Goal: Task Accomplishment & Management: Use online tool/utility

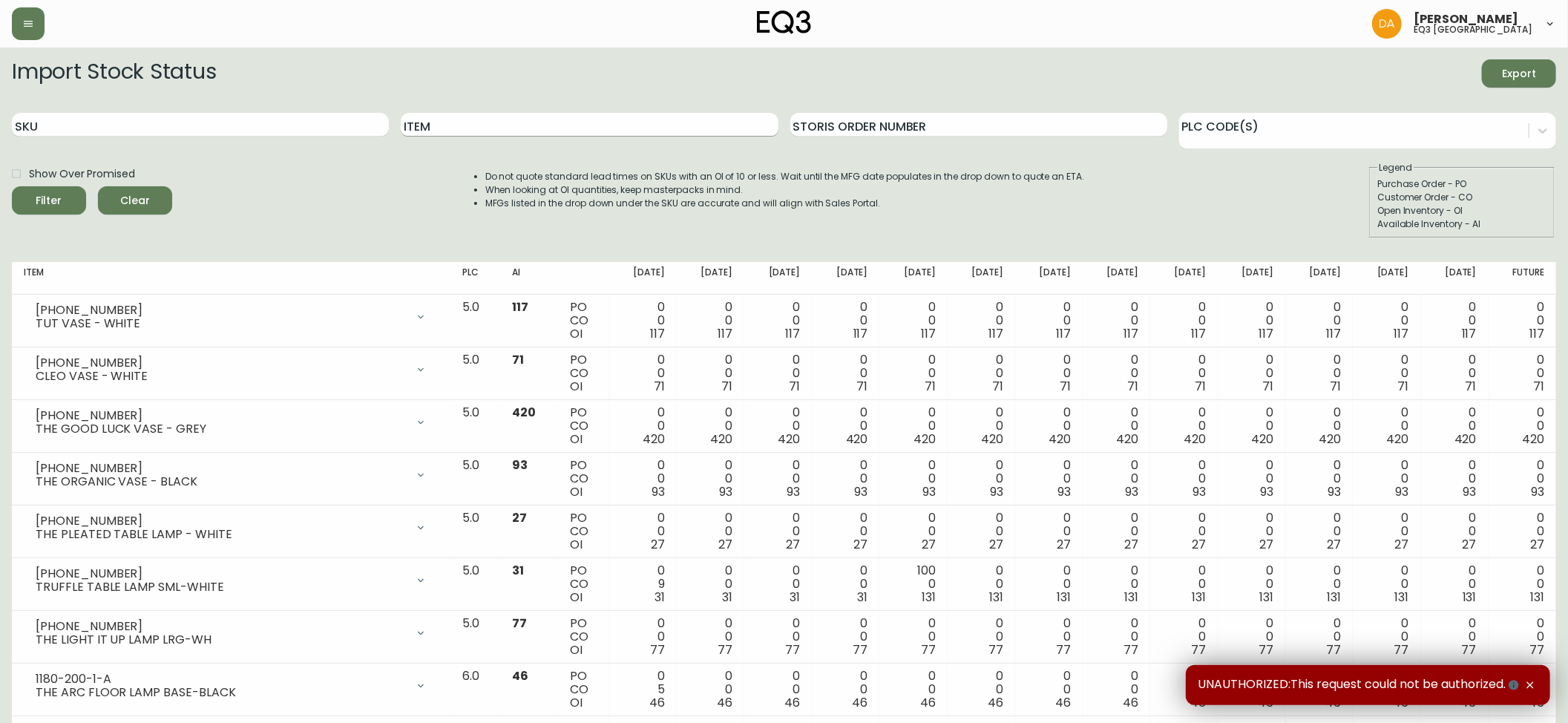
click at [485, 126] on input "Item" at bounding box center [589, 125] width 377 height 24
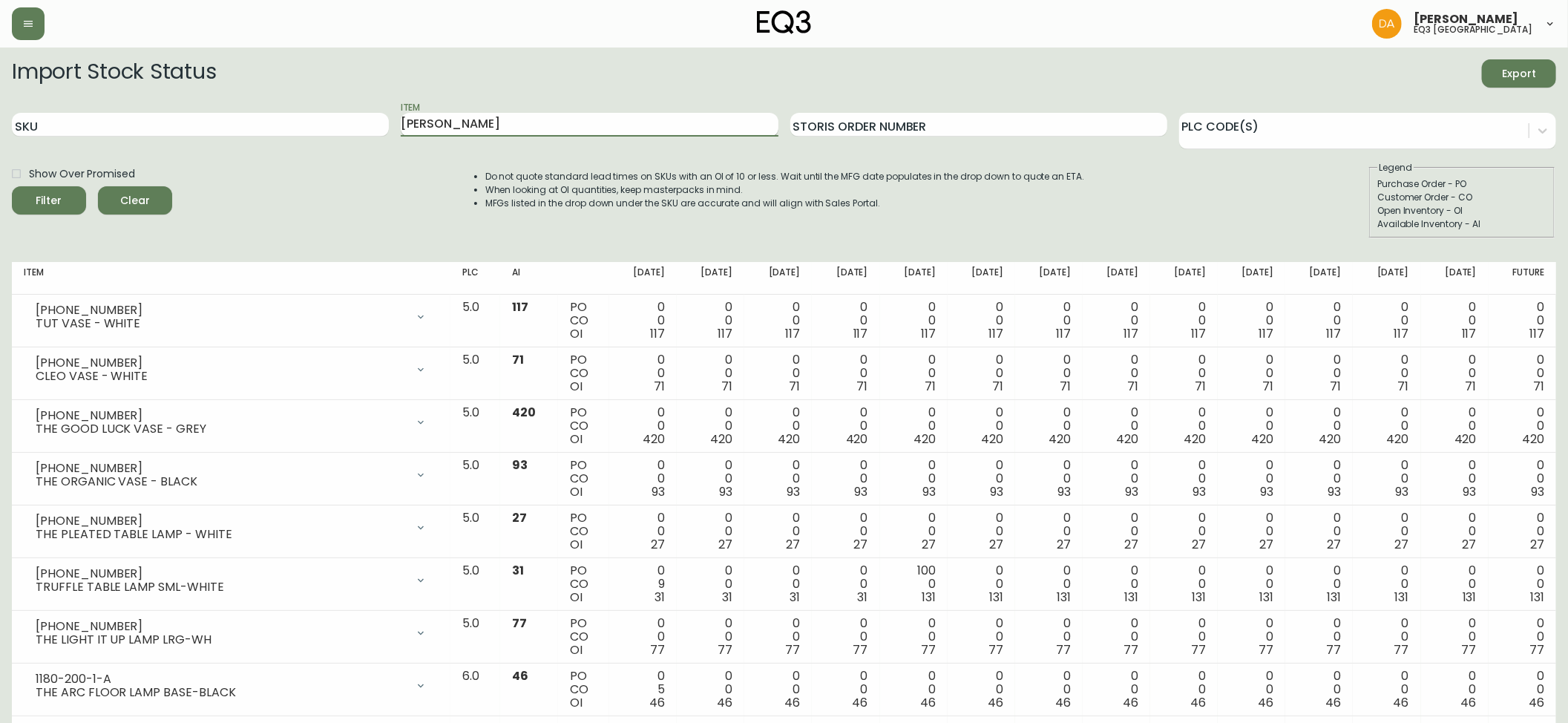
click at [12, 187] on button "Filter" at bounding box center [49, 200] width 74 height 28
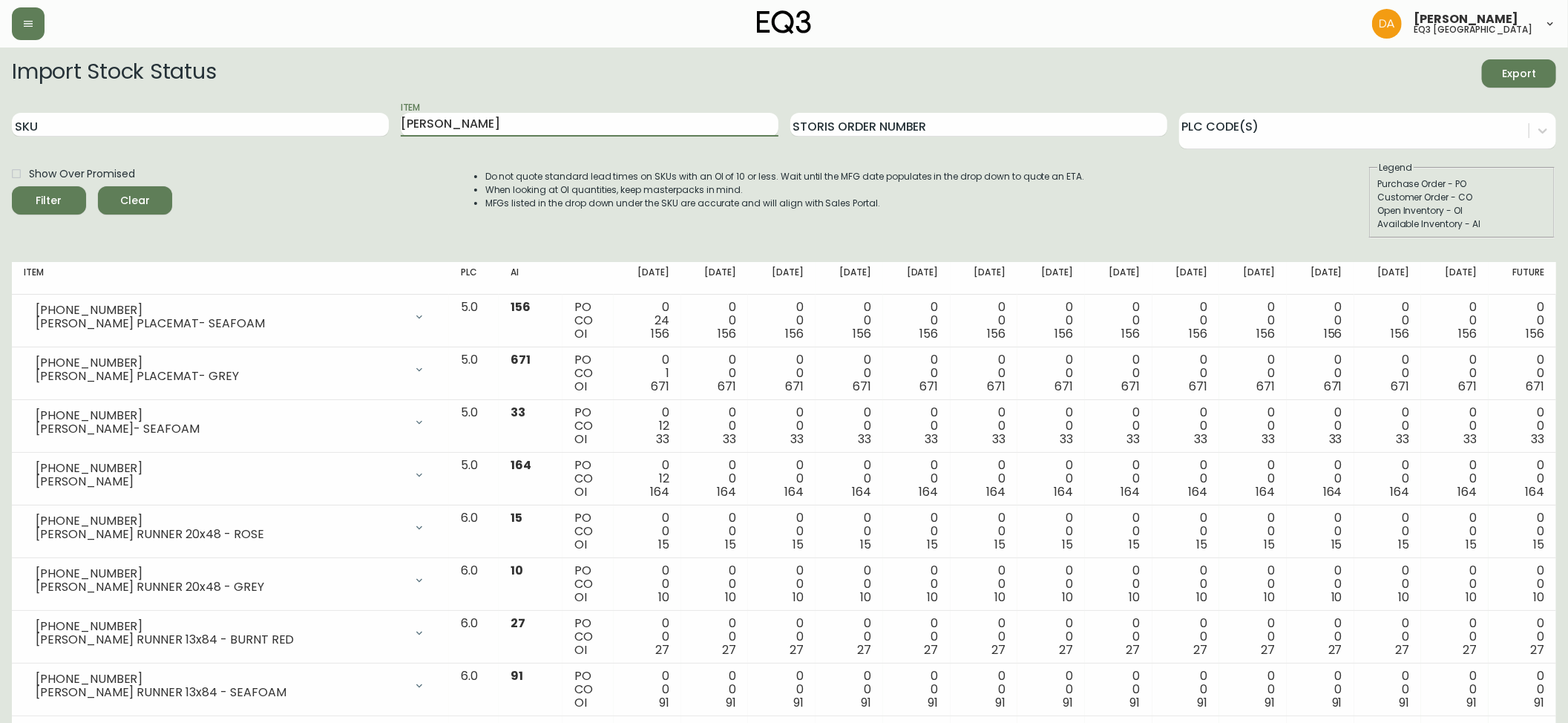
drag, startPoint x: 416, startPoint y: 129, endPoint x: 354, endPoint y: 143, distance: 63.6
click at [354, 143] on div "SKU Item [PERSON_NAME] Order Number PLC Code(s)" at bounding box center [784, 125] width 1545 height 48
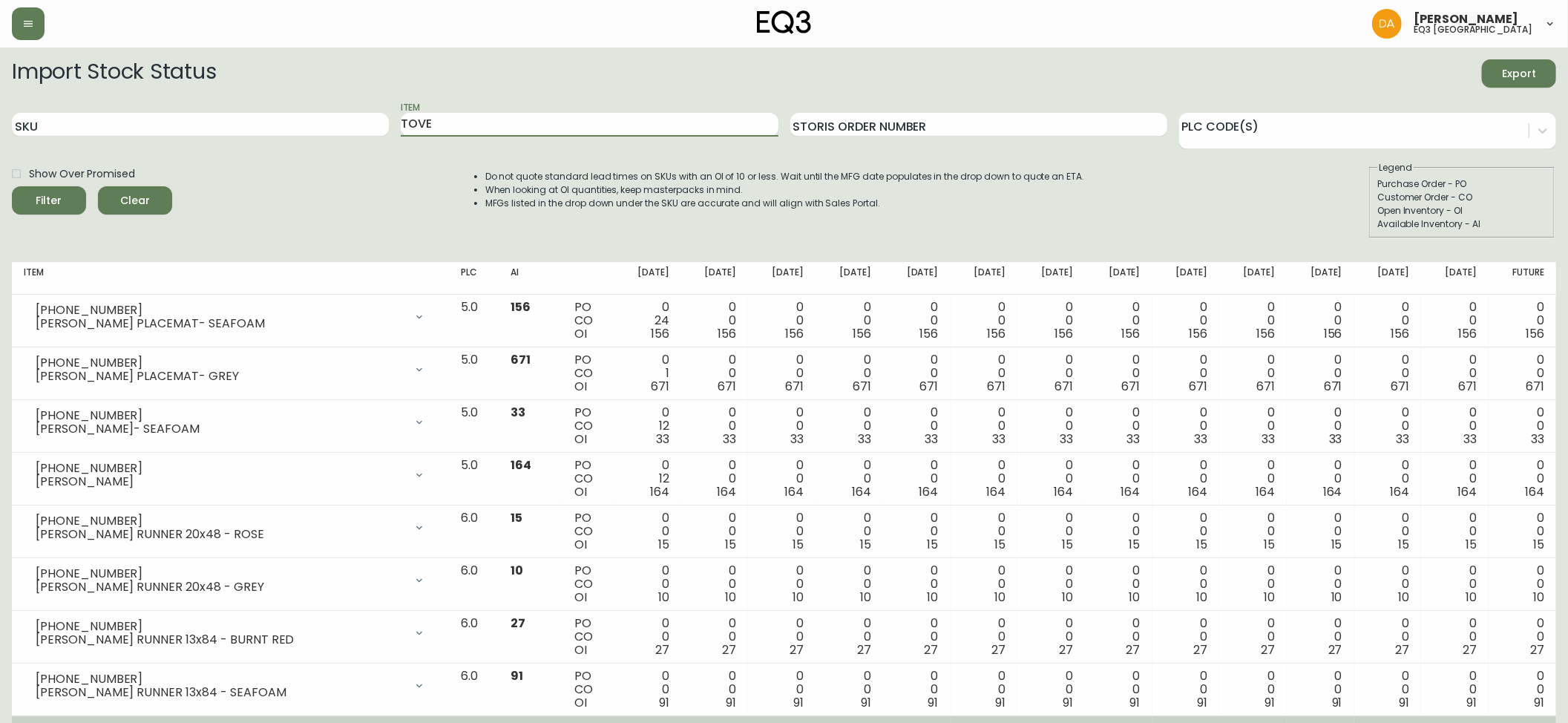
type input "TOVE"
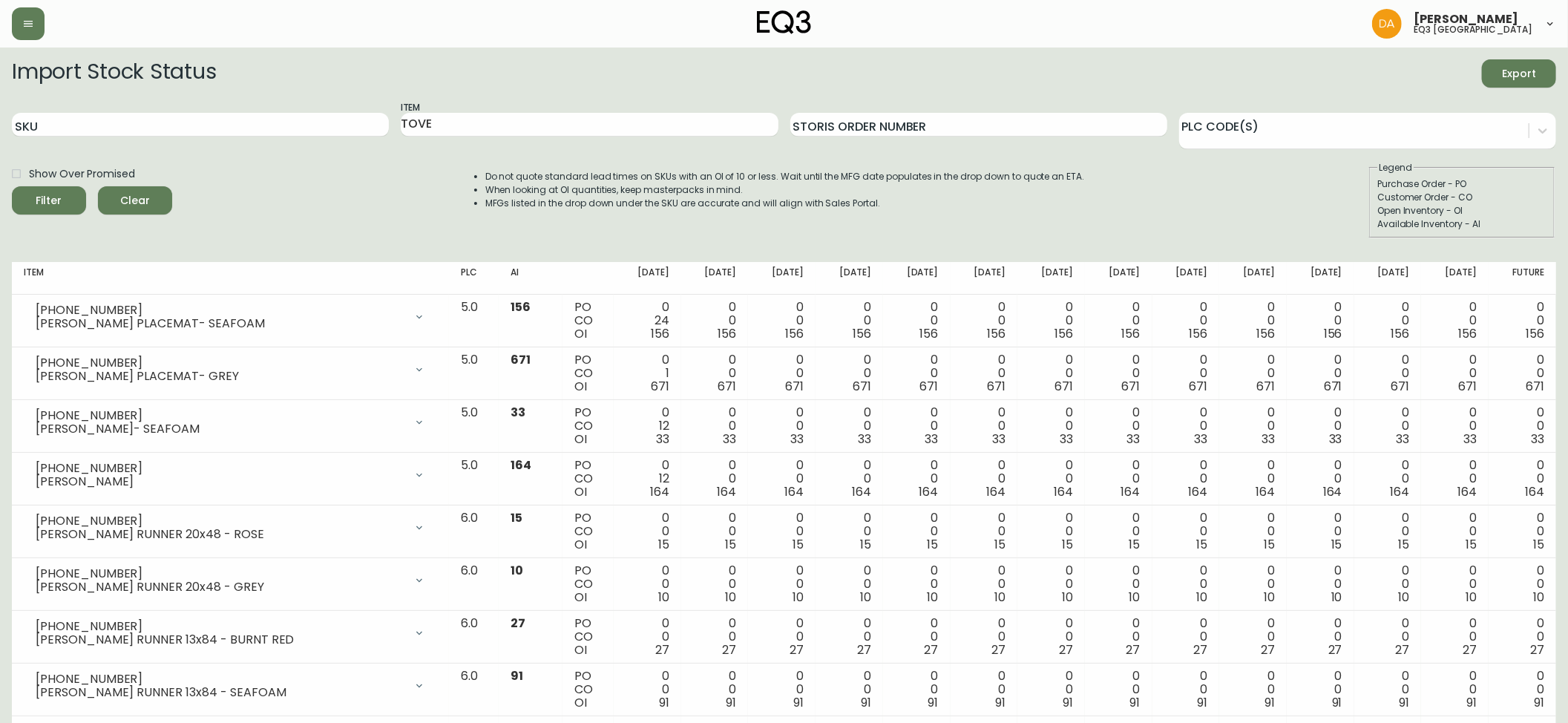
click at [1547, 198] on div "Customer Order - CO" at bounding box center [1462, 197] width 169 height 14
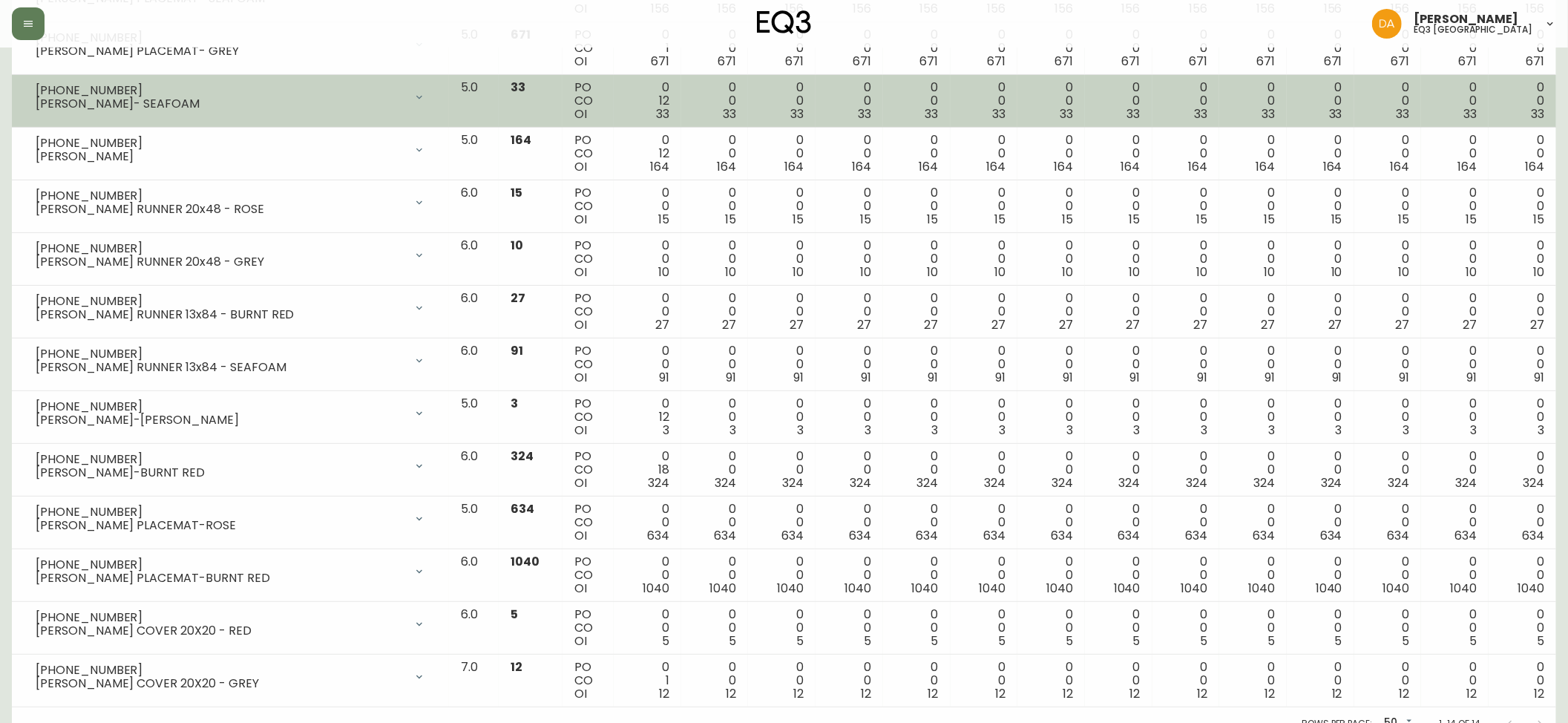
scroll to position [344, 0]
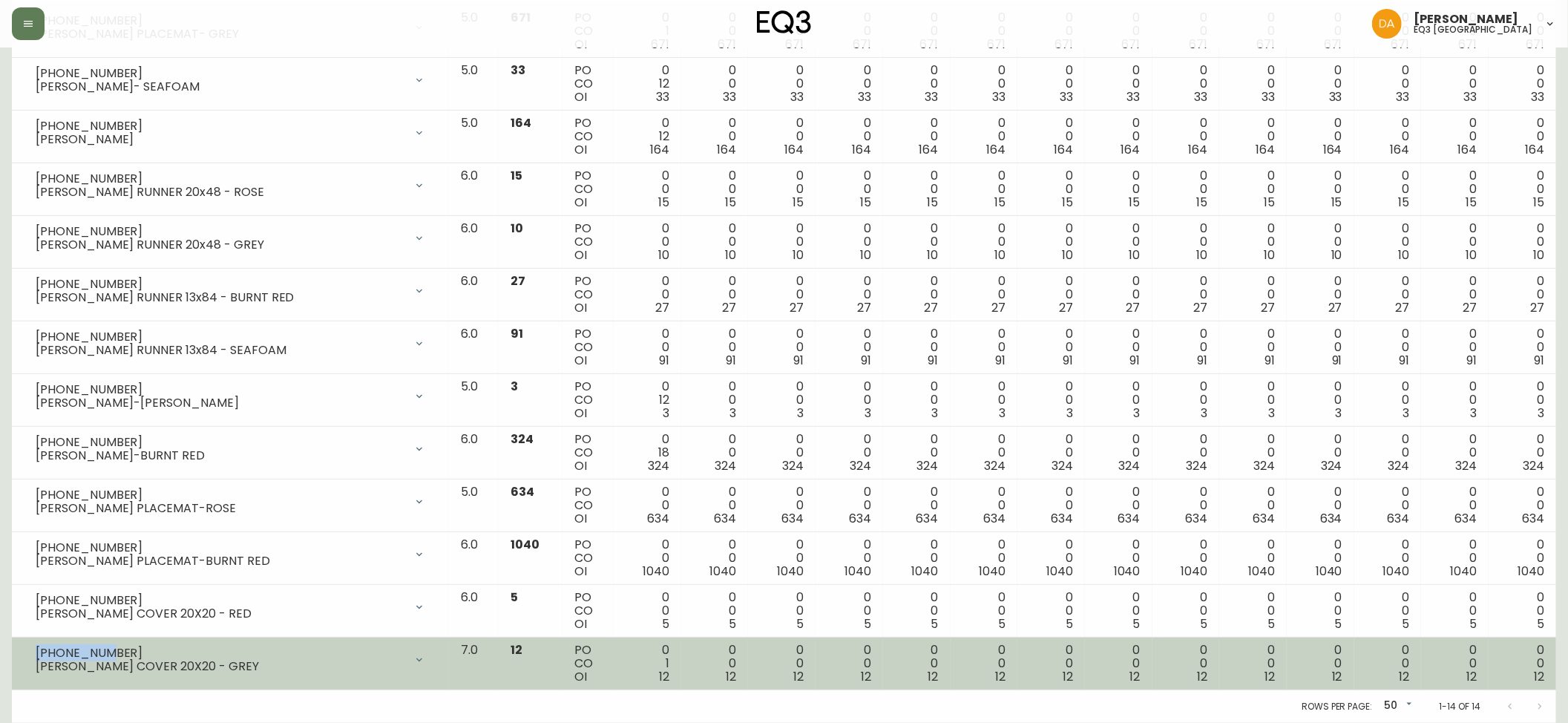
drag, startPoint x: 102, startPoint y: 653, endPoint x: 34, endPoint y: 654, distance: 68.0
click at [34, 654] on div "[PHONE_NUMBER] [PERSON_NAME] COVER 20X20 - GREY" at bounding box center [231, 660] width 414 height 33
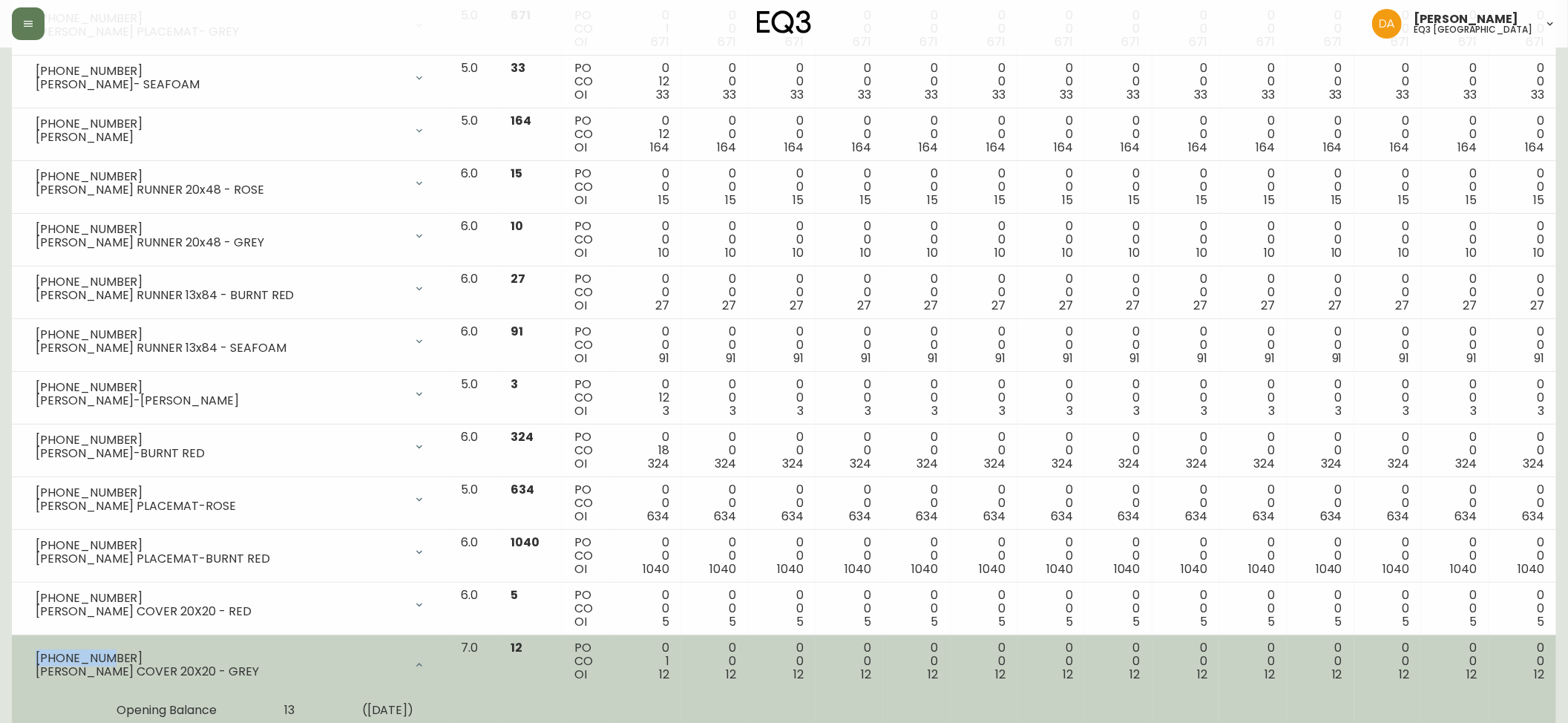
copy div "[PHONE_NUMBER]"
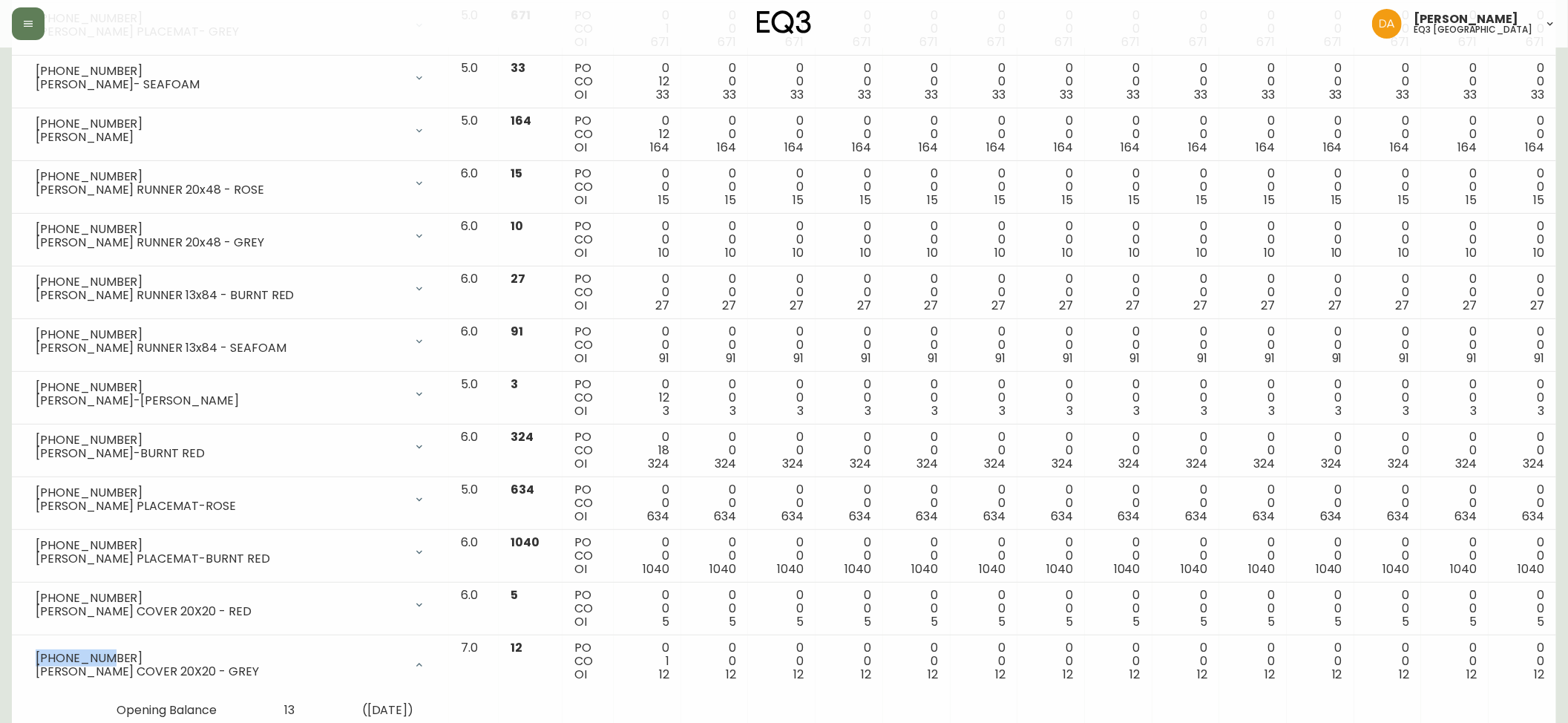
scroll to position [0, 0]
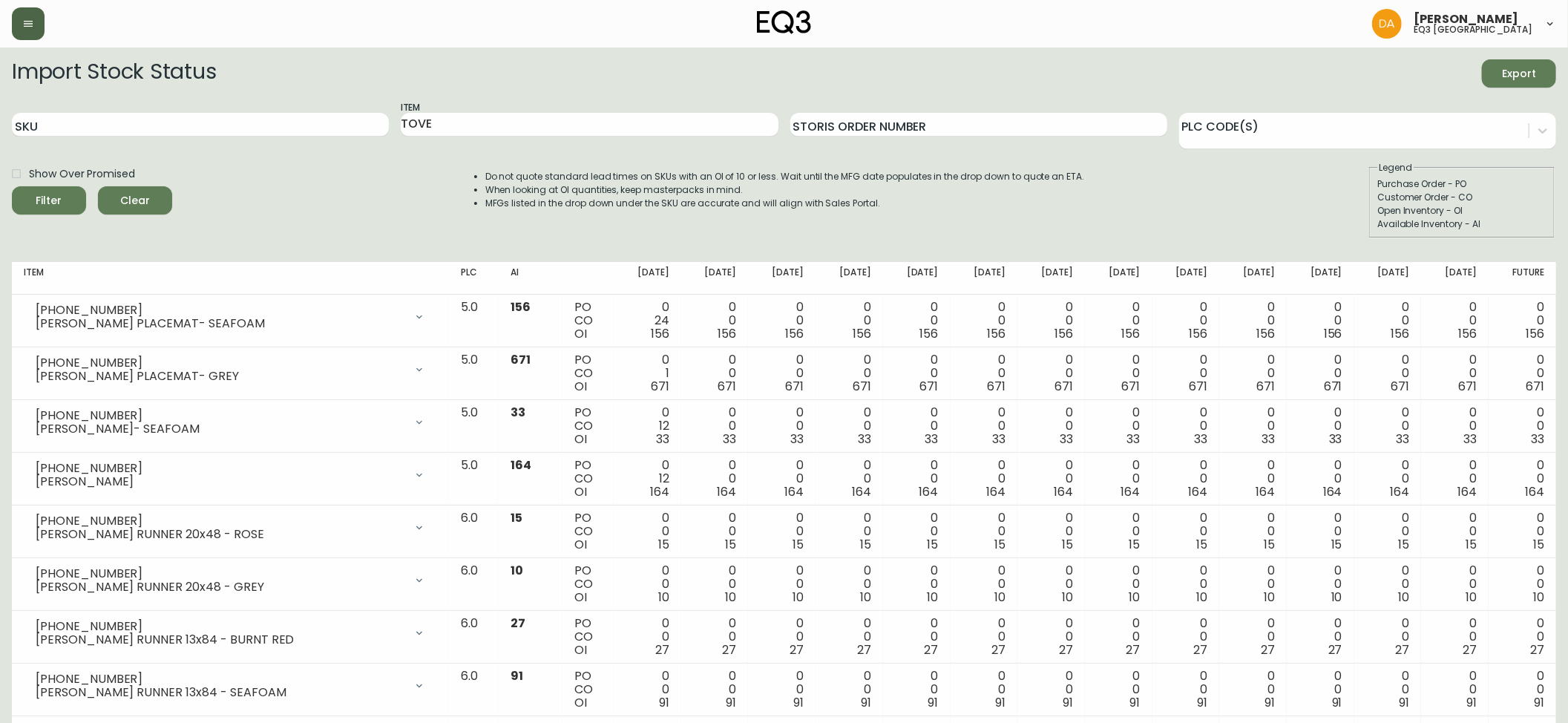
click at [15, 15] on button "button" at bounding box center [28, 23] width 33 height 33
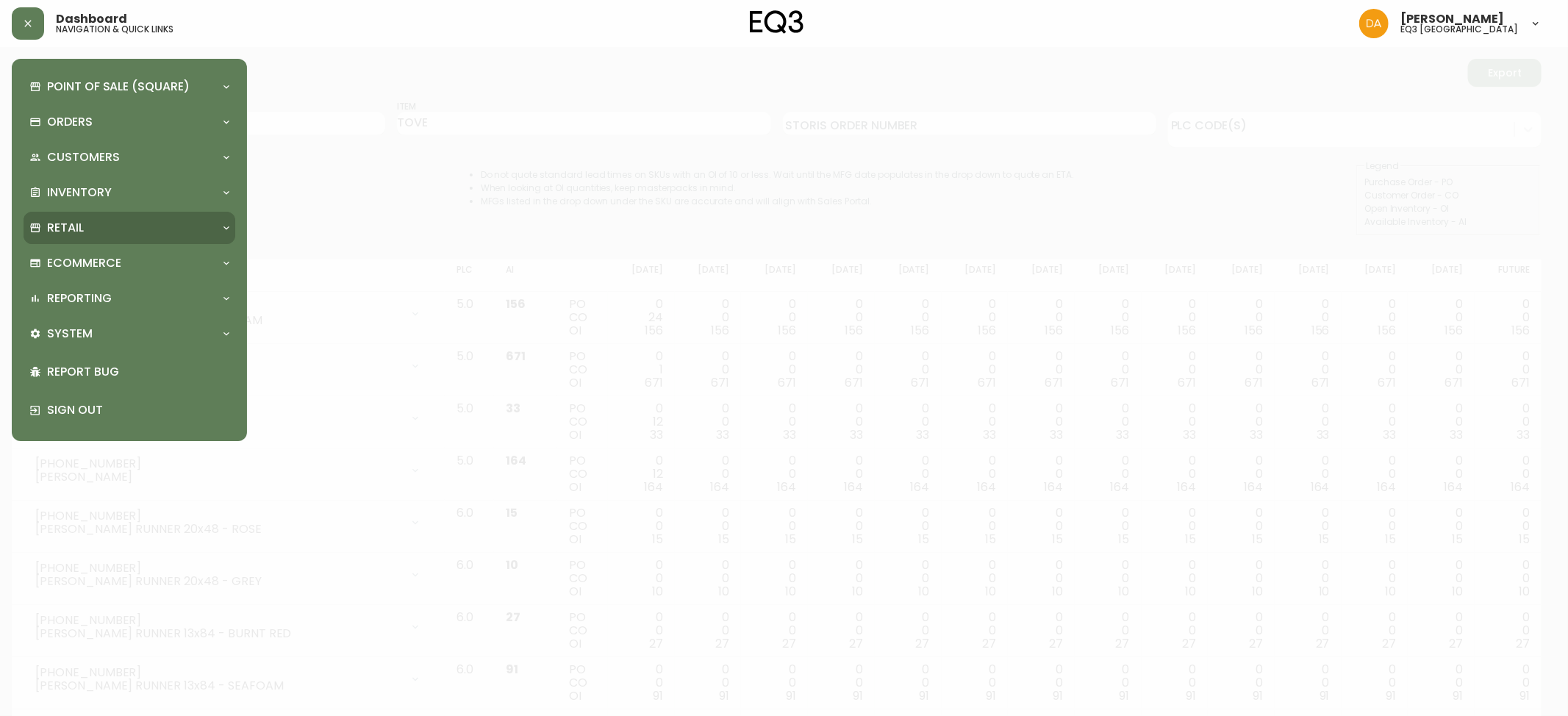
click at [171, 231] on div "Retail" at bounding box center [122, 228] width 185 height 16
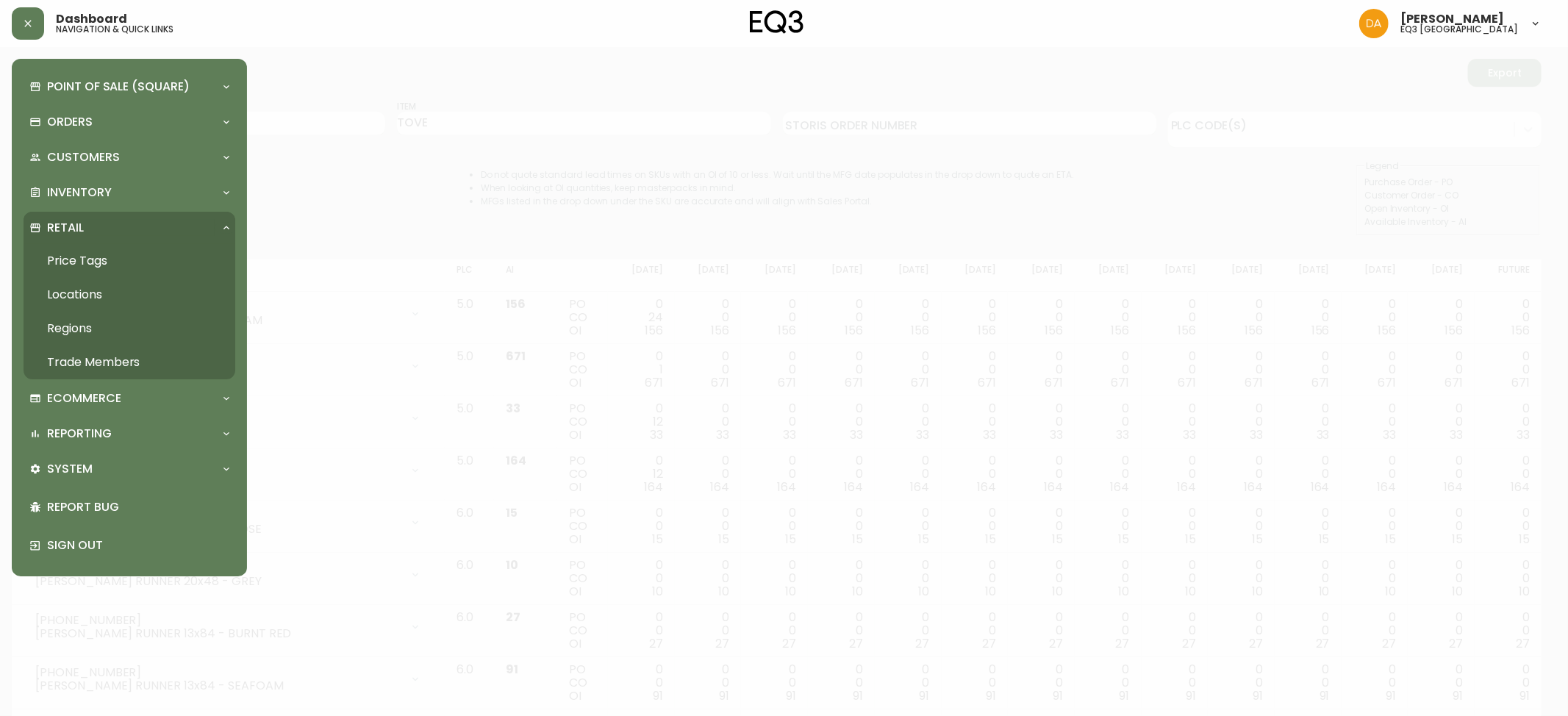
click at [101, 359] on link "Trade Members" at bounding box center [129, 362] width 212 height 34
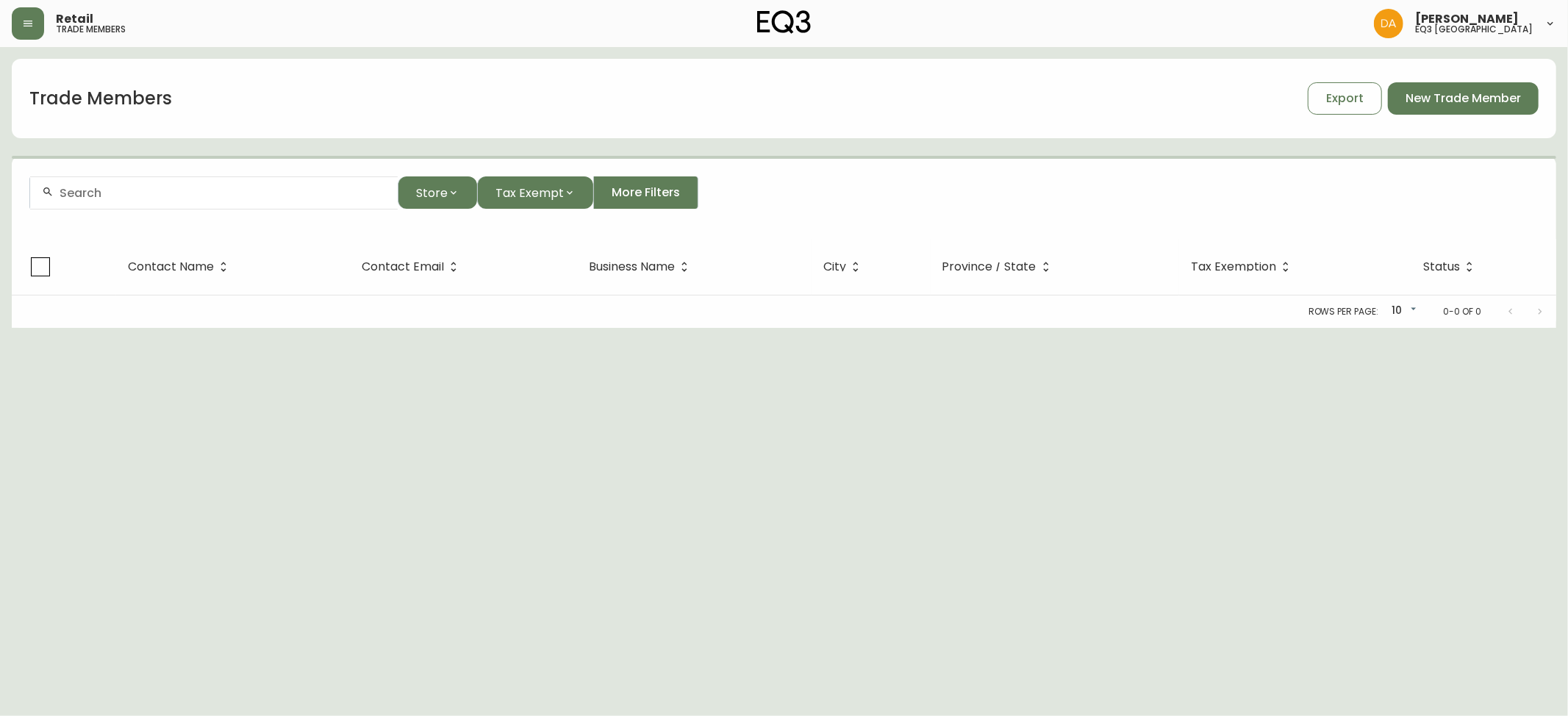
click at [245, 192] on input "text" at bounding box center [223, 193] width 327 height 14
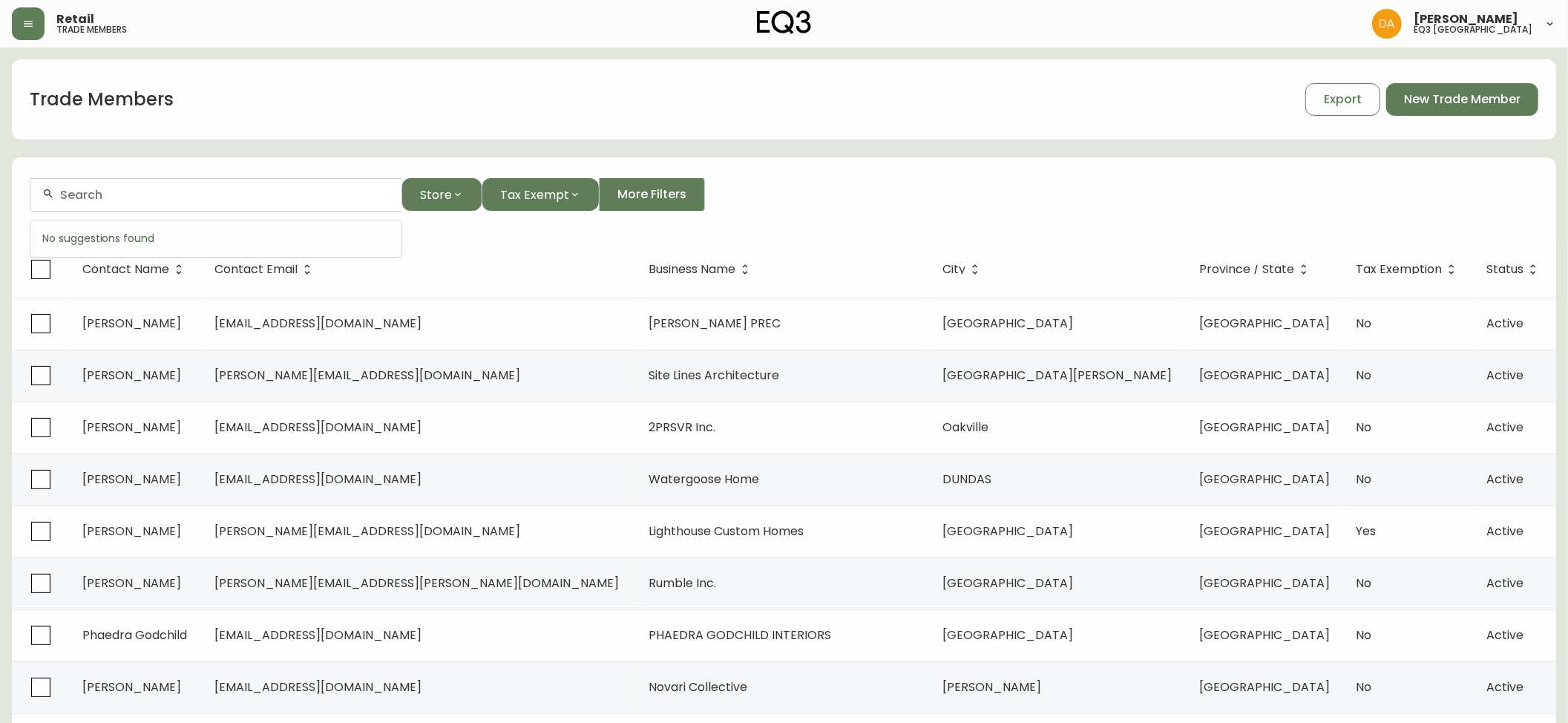
paste input "[PERSON_NAME][EMAIL_ADDRESS][DOMAIN_NAME]"
type input "[PERSON_NAME][EMAIL_ADDRESS][DOMAIN_NAME]"
click at [40, 30] on button "button" at bounding box center [28, 23] width 33 height 33
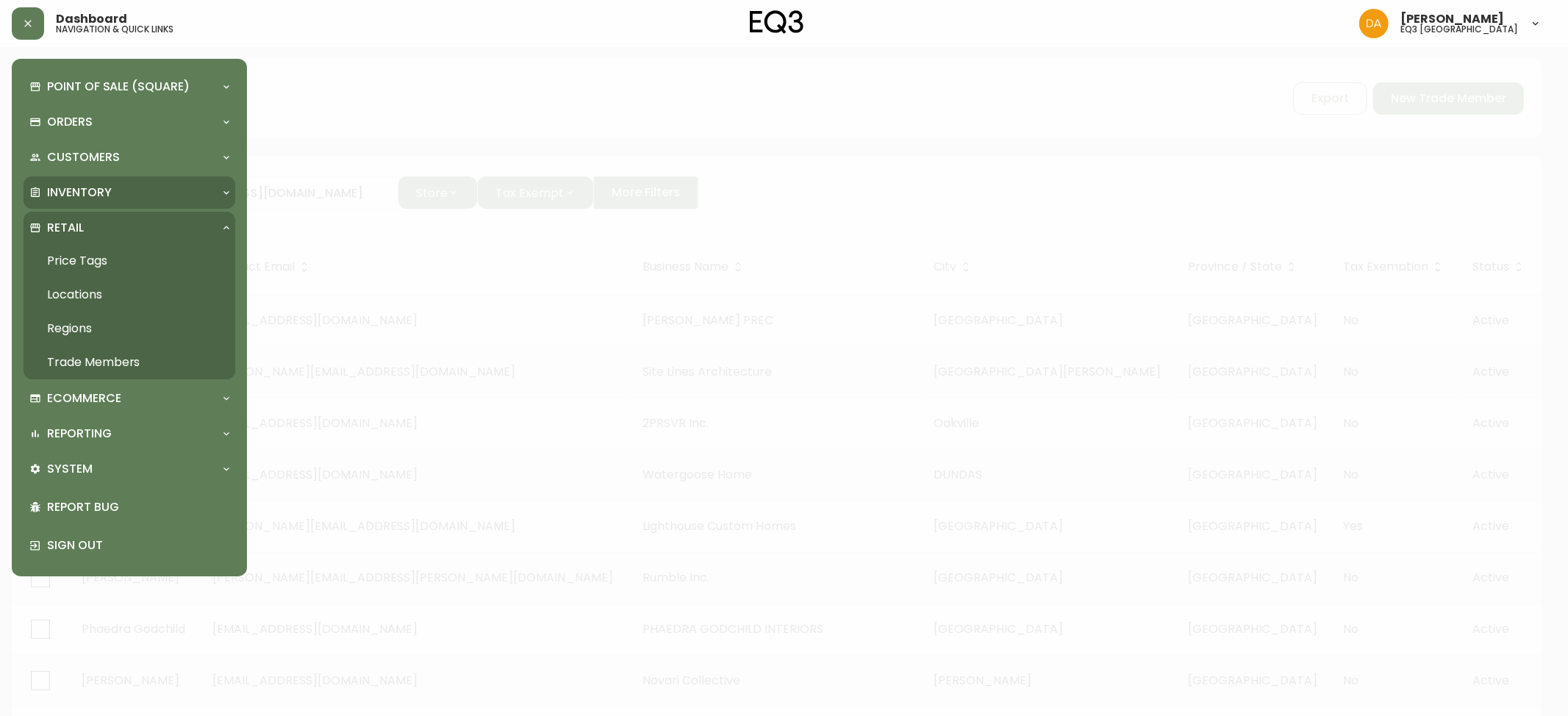
click at [79, 188] on p "Inventory" at bounding box center [79, 193] width 65 height 16
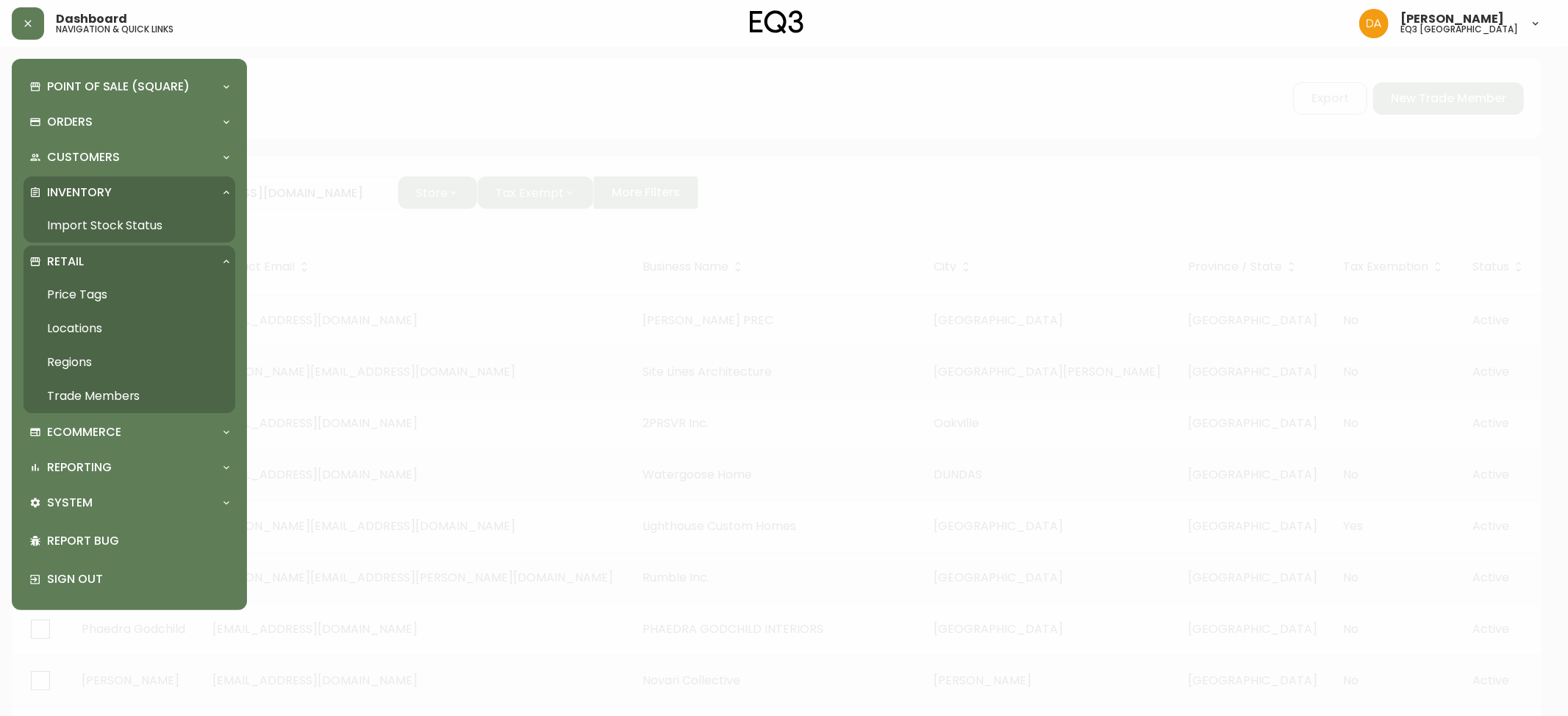
click at [106, 228] on link "Import Stock Status" at bounding box center [129, 225] width 212 height 34
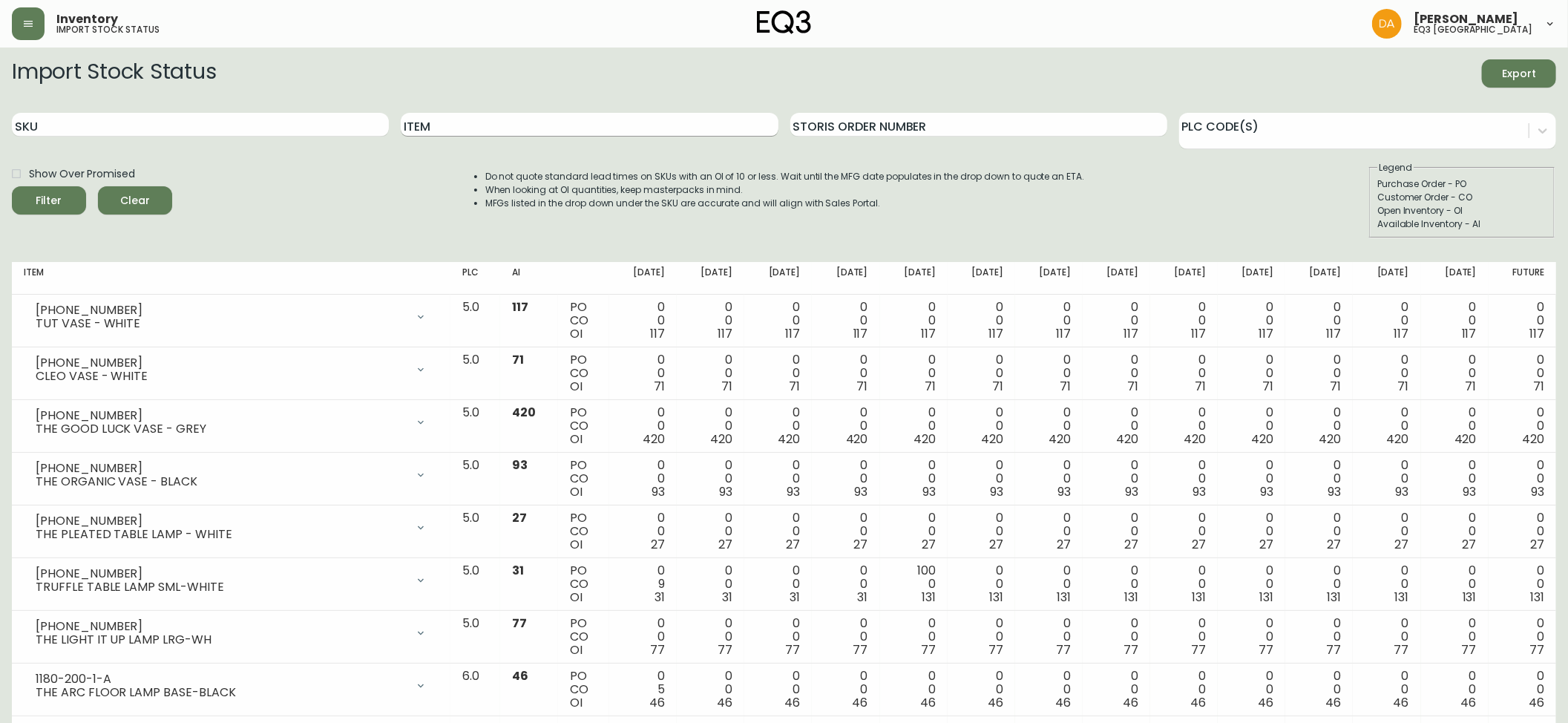
click at [462, 132] on input "Item" at bounding box center [589, 125] width 377 height 24
click at [12, 187] on button "Filter" at bounding box center [49, 200] width 74 height 28
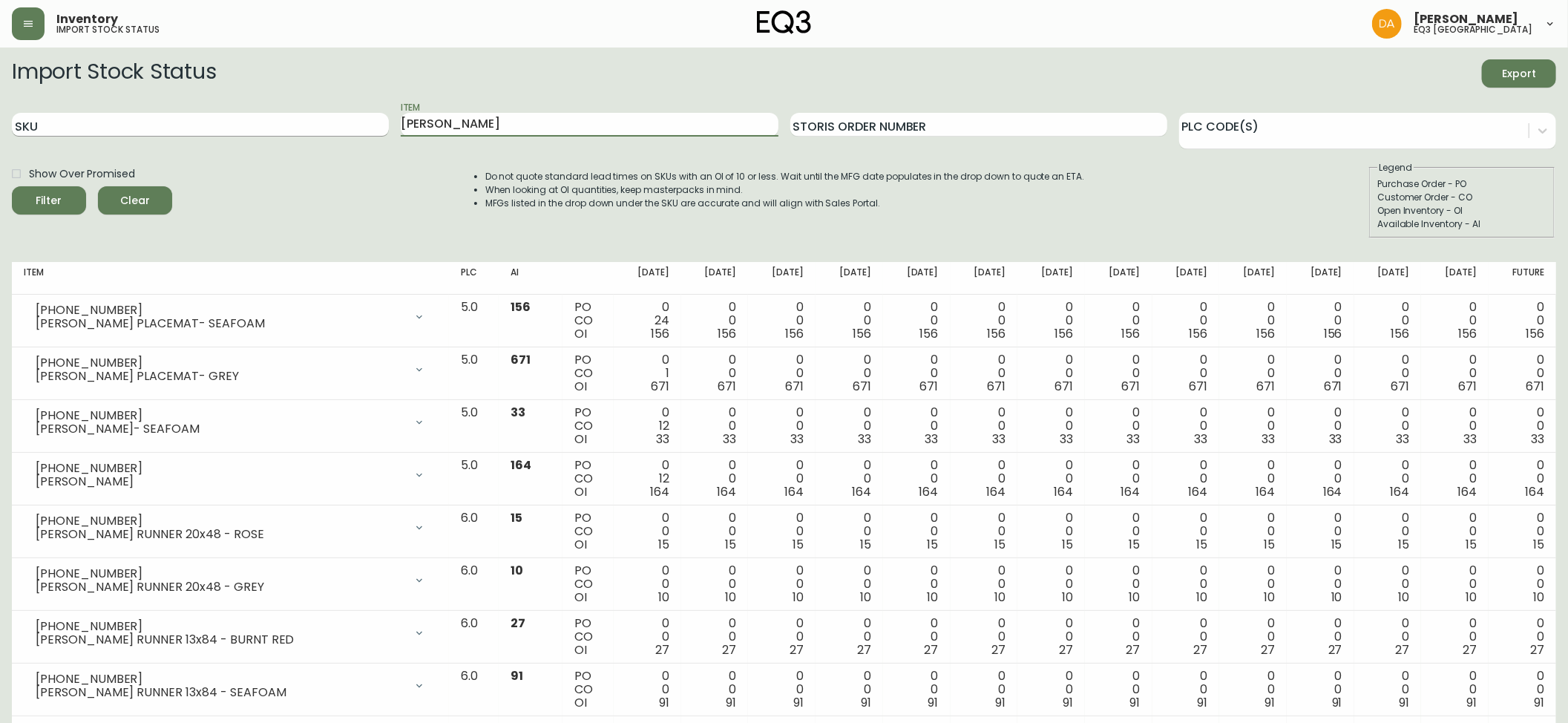
drag, startPoint x: 455, startPoint y: 131, endPoint x: 384, endPoint y: 128, distance: 71.1
click at [384, 128] on div "SKU Item [PERSON_NAME] Order Number PLC Code(s)" at bounding box center [784, 125] width 1545 height 48
click at [12, 187] on button "Filter" at bounding box center [49, 200] width 74 height 28
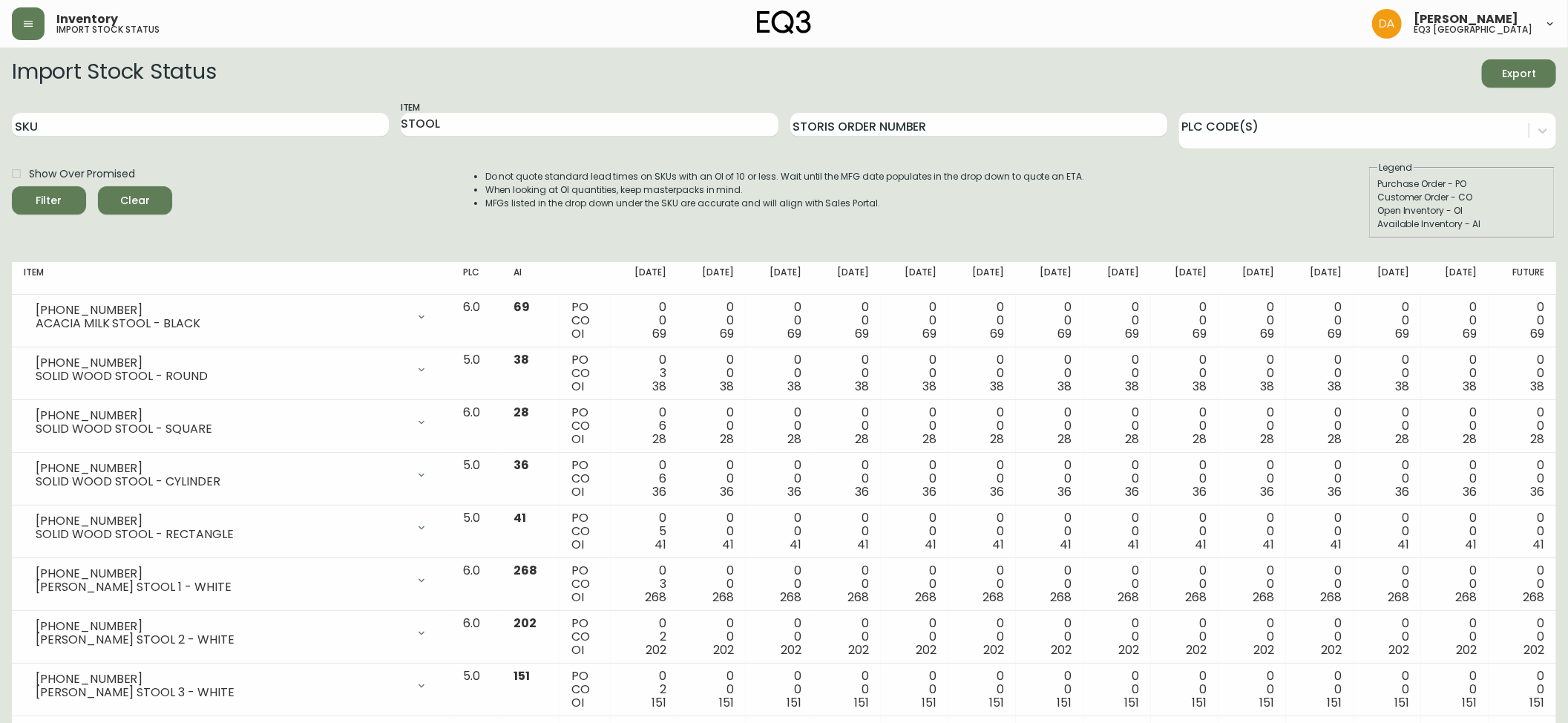
click at [239, 179] on div "Show Over Promised Filter Clear Do not quote standard lead times on SKUs with a…" at bounding box center [784, 199] width 1545 height 77
click at [230, 243] on div "Import Stock Status Export SKU Item STOOL Storis Order Number PLC Code(s) Show …" at bounding box center [784, 155] width 1545 height 191
drag, startPoint x: 240, startPoint y: 185, endPoint x: 366, endPoint y: 123, distance: 140.4
click at [240, 185] on div "Show Over Promised Filter Clear Do not quote standard lead times on SKUs with a…" at bounding box center [784, 199] width 1545 height 77
drag, startPoint x: 351, startPoint y: 128, endPoint x: 303, endPoint y: 123, distance: 48.3
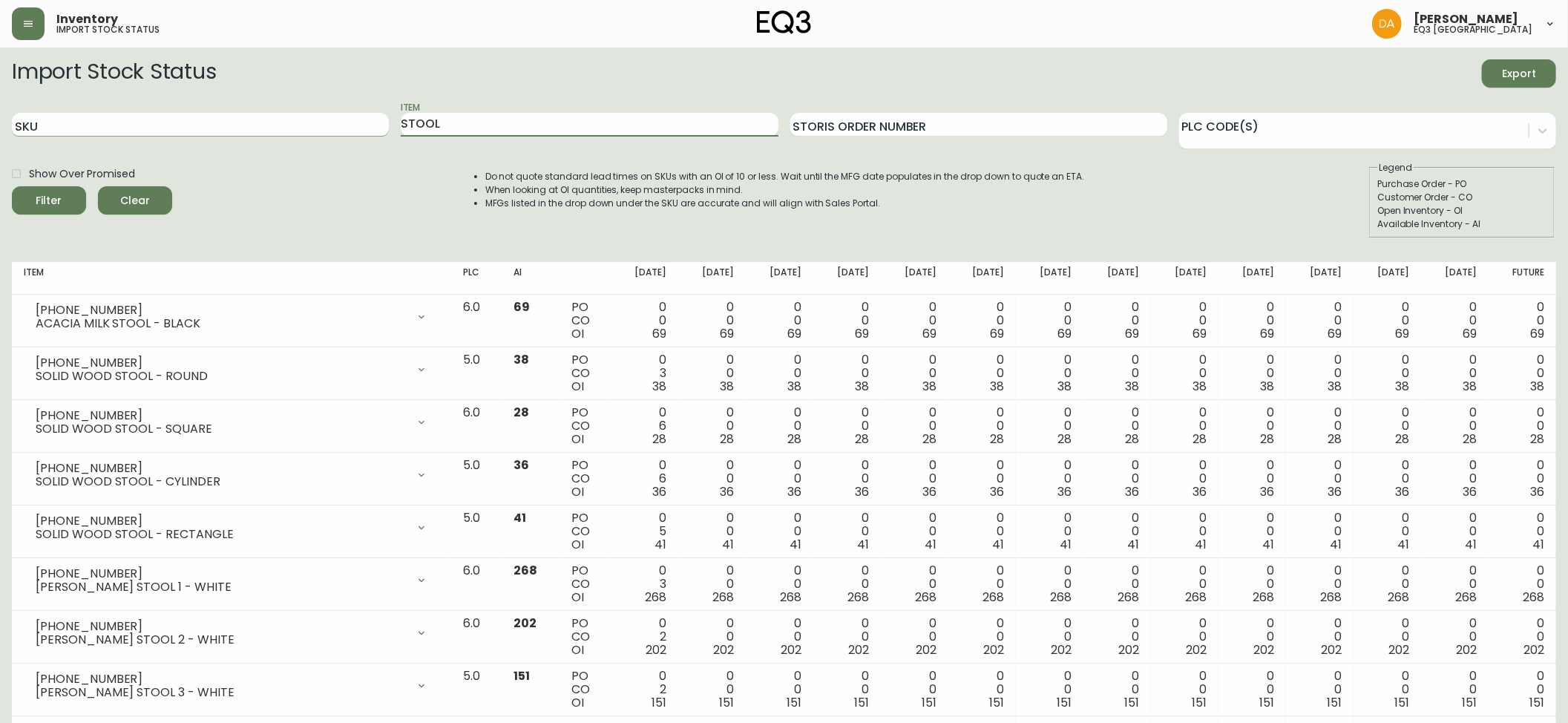
click at [303, 123] on div "SKU Item STOOL Storis Order Number PLC Code(s)" at bounding box center [784, 125] width 1545 height 48
click at [12, 187] on button "Filter" at bounding box center [49, 200] width 74 height 28
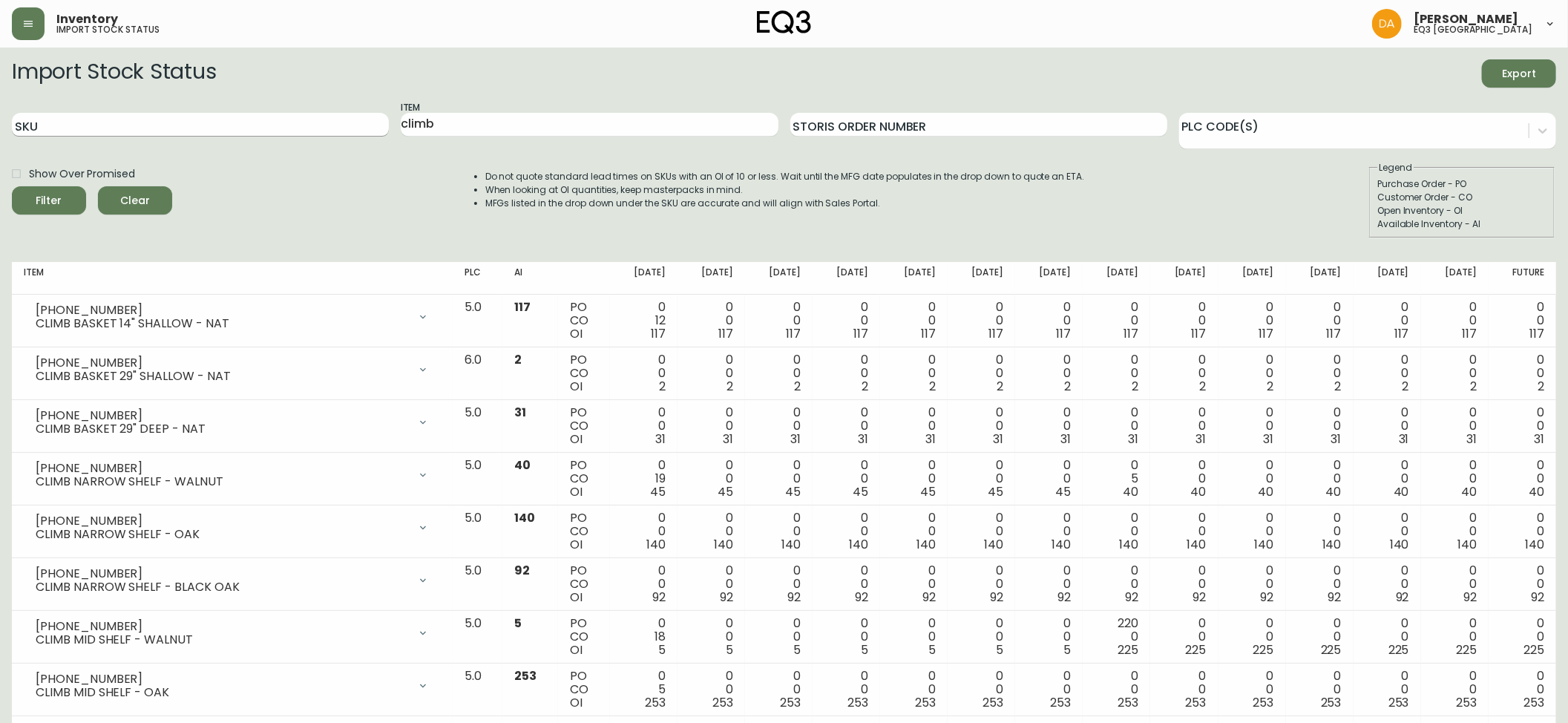
drag, startPoint x: 215, startPoint y: 191, endPoint x: 289, endPoint y: 135, distance: 92.8
click at [215, 191] on div "Show Over Promised Filter Clear Do not quote standard lead times on SKUs with a…" at bounding box center [784, 199] width 1545 height 77
drag, startPoint x: 464, startPoint y: 125, endPoint x: 297, endPoint y: 98, distance: 169.2
click at [297, 98] on form "Import Stock Status Export SKU Item climb Storis Order Number PLC Code(s) Show …" at bounding box center [784, 148] width 1545 height 179
click at [12, 187] on button "Filter" at bounding box center [49, 200] width 74 height 28
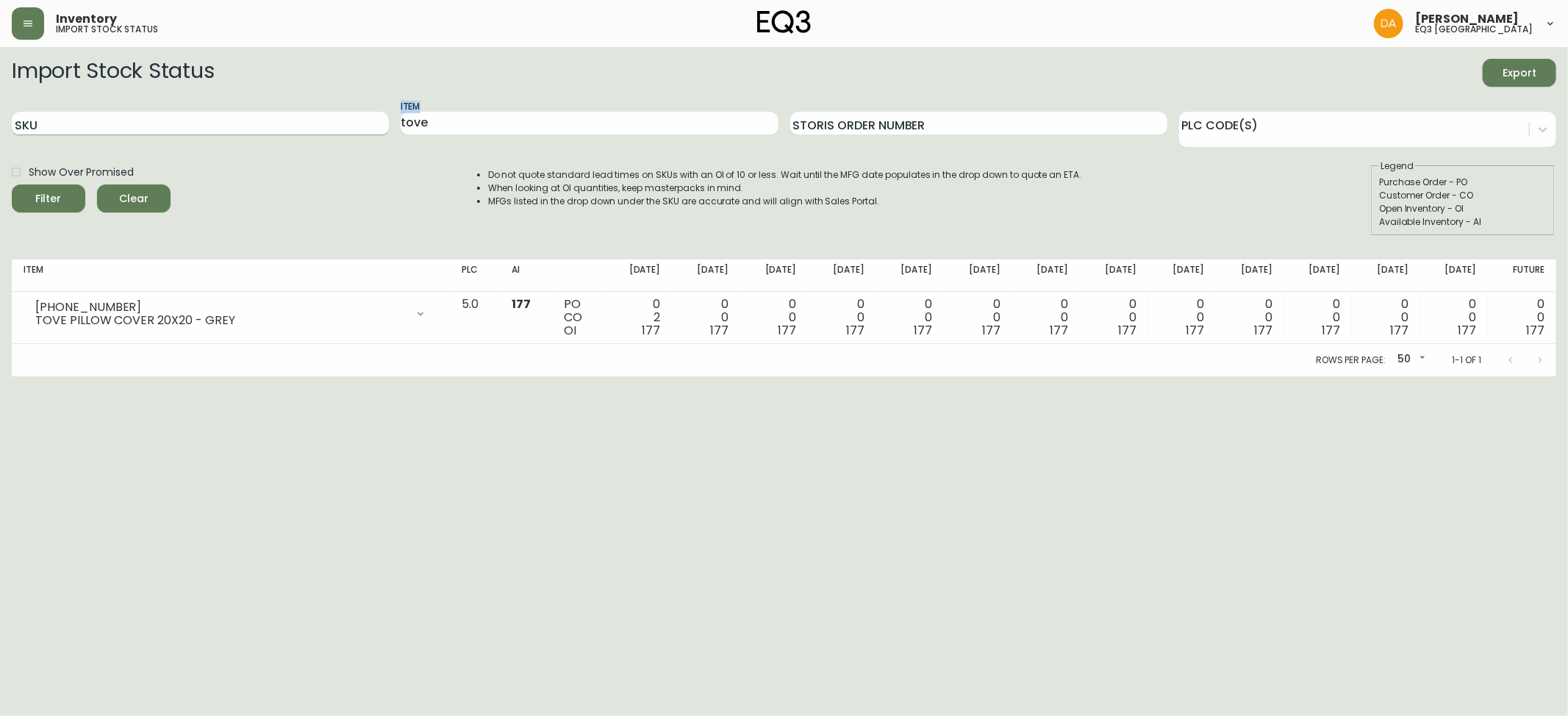
drag, startPoint x: 449, startPoint y: 110, endPoint x: 350, endPoint y: 116, distance: 99.2
click at [350, 116] on div "SKU Item tove Storis Order Number PLC Code(s)" at bounding box center [784, 124] width 1544 height 48
click at [461, 112] on input "tove" at bounding box center [589, 124] width 377 height 24
drag, startPoint x: 462, startPoint y: 119, endPoint x: 331, endPoint y: 113, distance: 131.1
click at [331, 113] on div "SKU Item tove Storis Order Number PLC Code(s)" at bounding box center [784, 124] width 1544 height 48
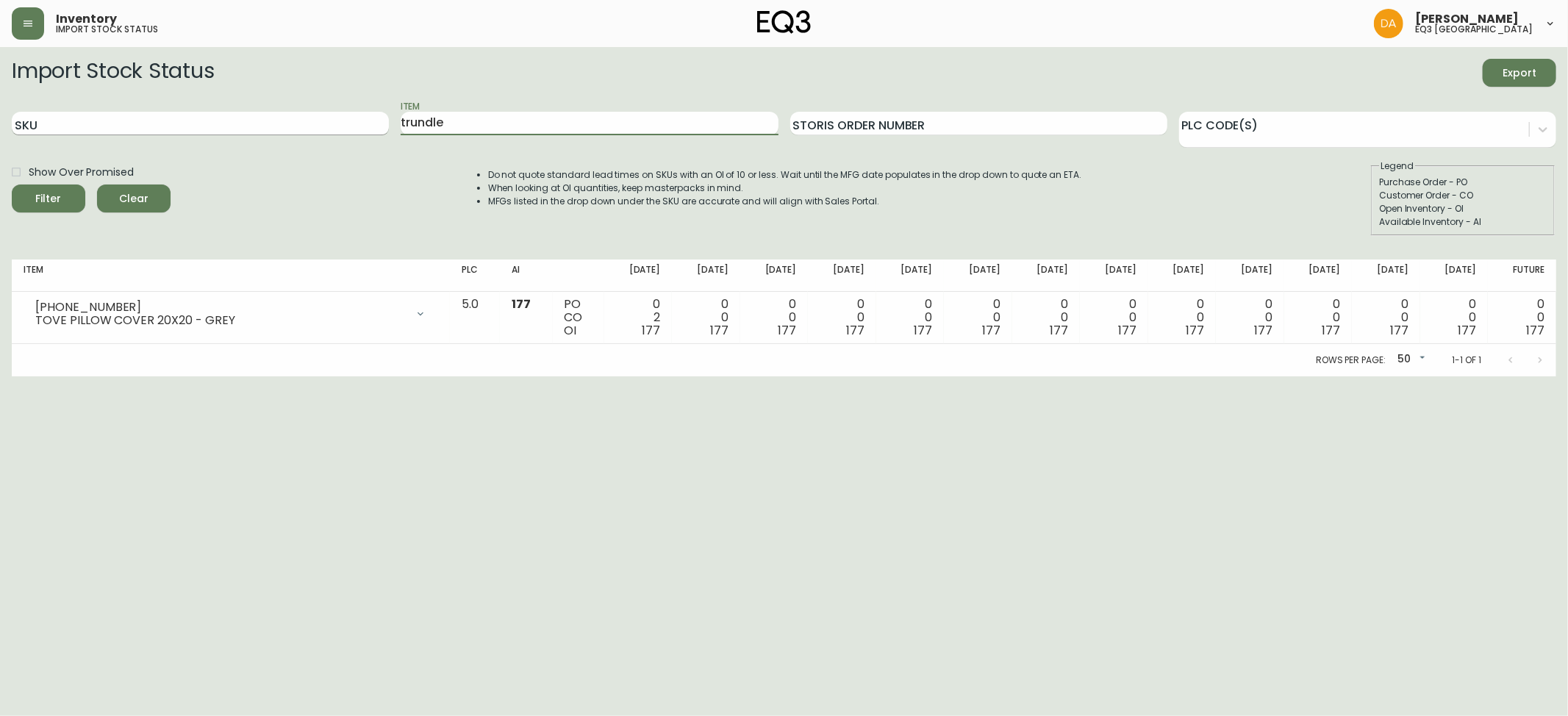
click at [12, 185] on button "Filter" at bounding box center [48, 198] width 74 height 28
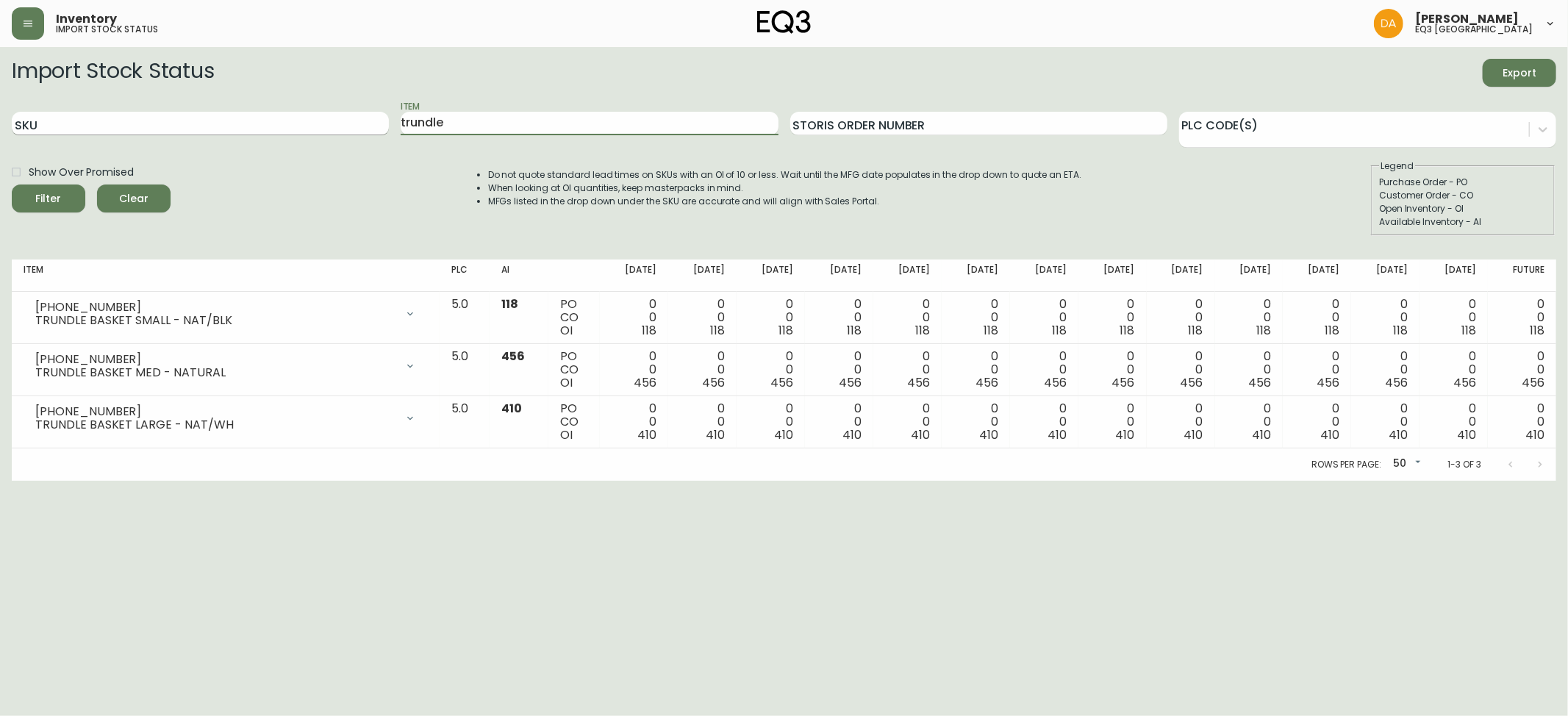
drag, startPoint x: 448, startPoint y: 116, endPoint x: 360, endPoint y: 112, distance: 88.1
click at [360, 112] on div "SKU Item trundle Storis Order Number PLC Code(s)" at bounding box center [784, 124] width 1544 height 48
click at [12, 185] on button "Filter" at bounding box center [48, 198] width 74 height 28
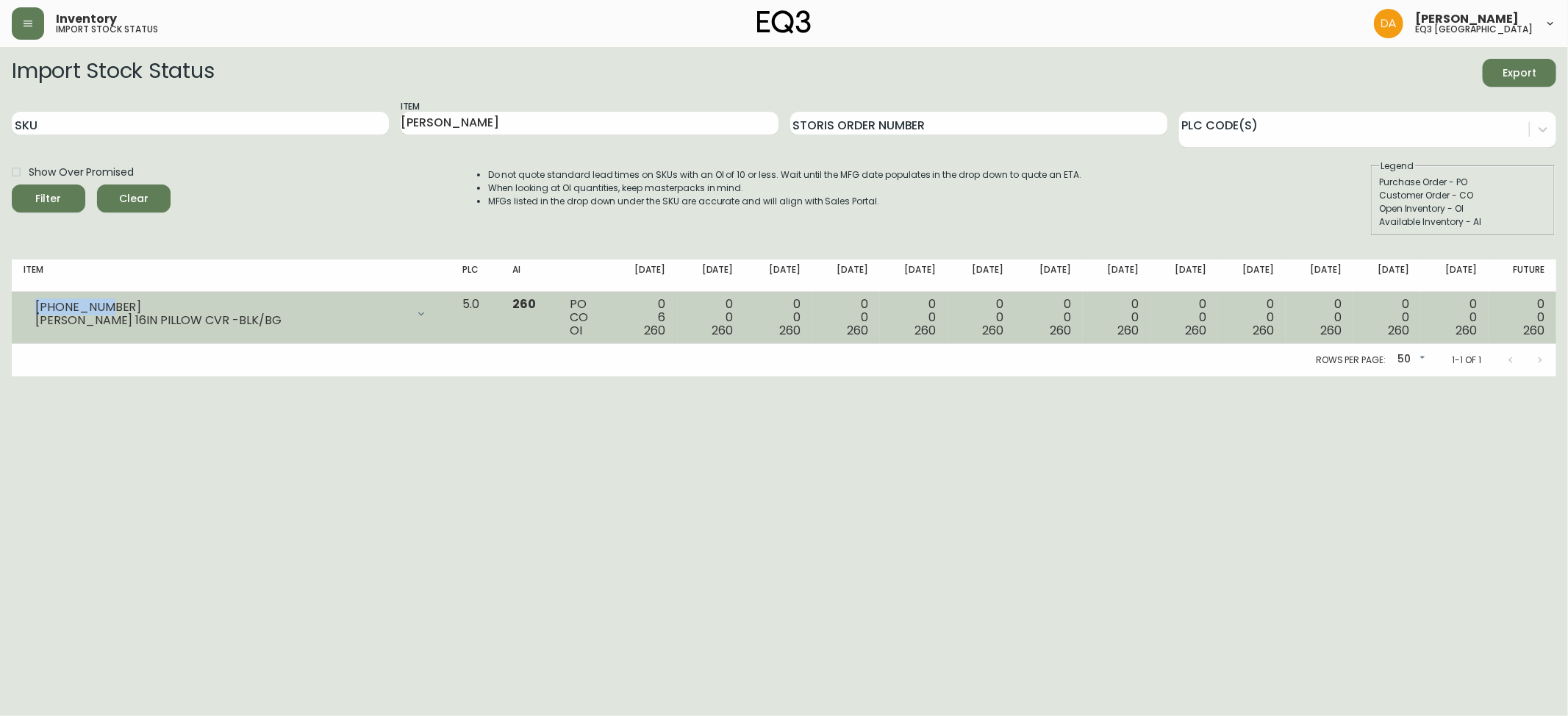
drag, startPoint x: 104, startPoint y: 306, endPoint x: 28, endPoint y: 308, distance: 76.0
click at [28, 308] on div "[PHONE_NUMBER] [PERSON_NAME] 16IN PILLOW CVR -BLK/BG" at bounding box center [231, 314] width 415 height 33
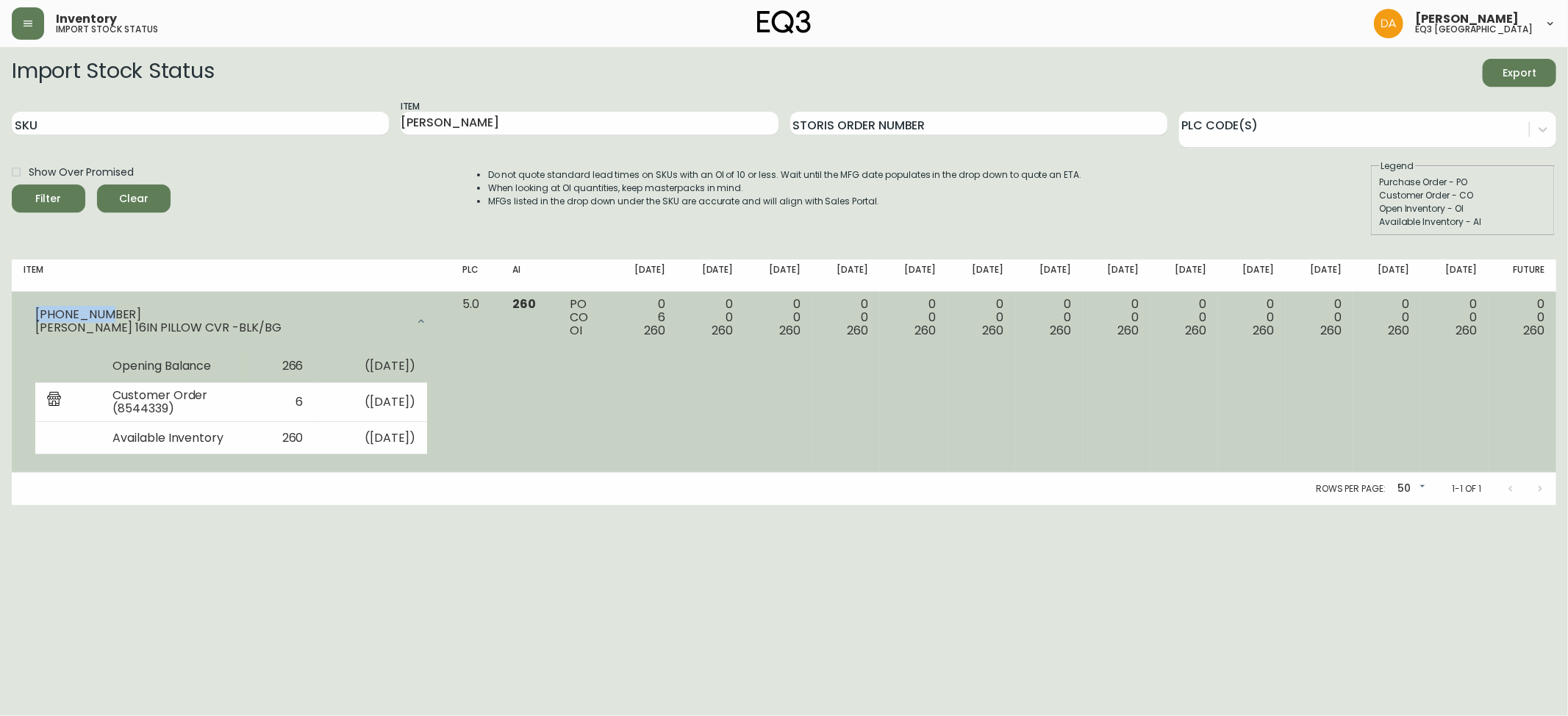
copy div "[PHONE_NUMBER]"
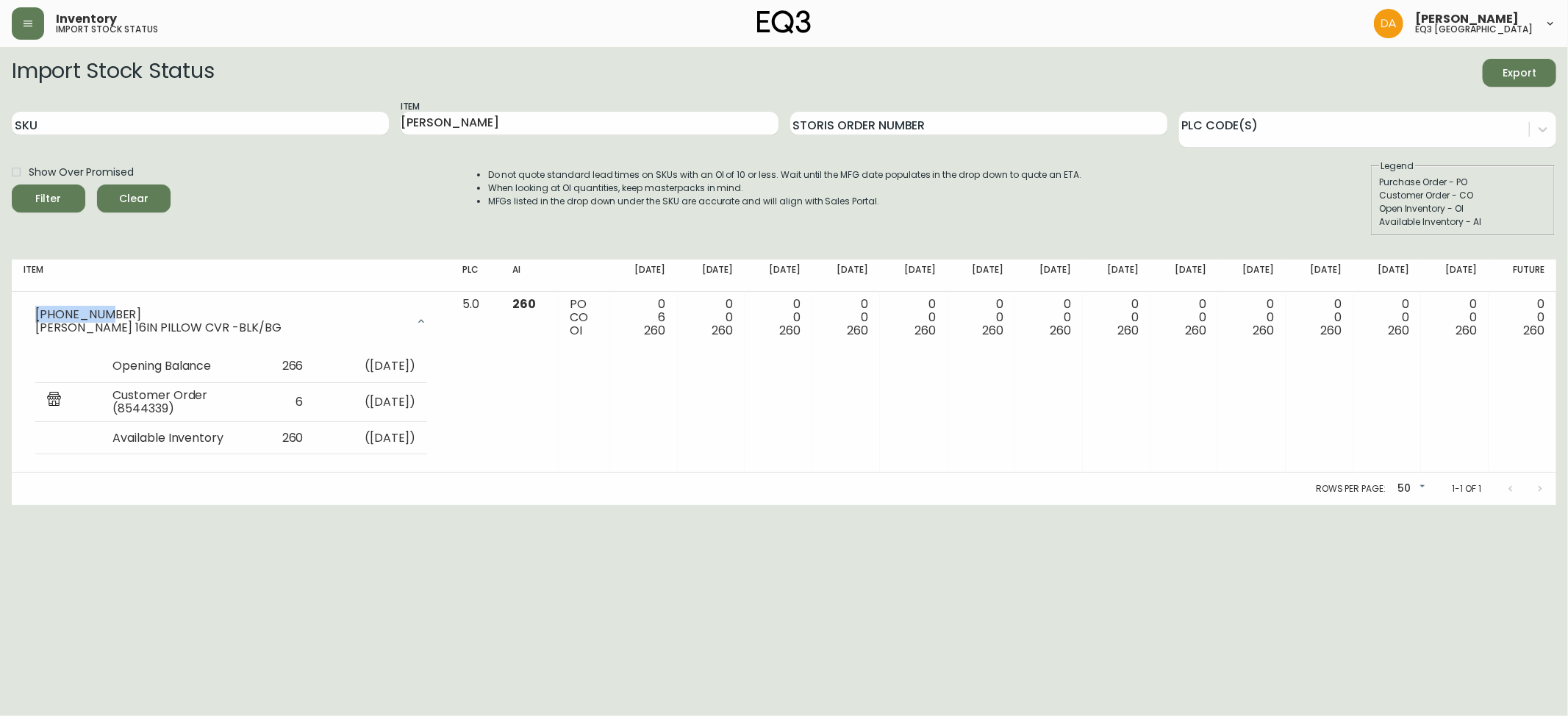
drag, startPoint x: 228, startPoint y: 162, endPoint x: 331, endPoint y: 139, distance: 105.5
click at [228, 162] on div "Show Over Promised Filter Clear Do not quote standard lead times on SKUs with a…" at bounding box center [784, 197] width 1544 height 76
drag, startPoint x: 357, startPoint y: 121, endPoint x: 348, endPoint y: 121, distance: 9.0
click at [348, 121] on div "SKU Item [PERSON_NAME] Storis Order Number PLC Code(s)" at bounding box center [784, 124] width 1544 height 48
click at [12, 185] on button "Filter" at bounding box center [48, 198] width 74 height 28
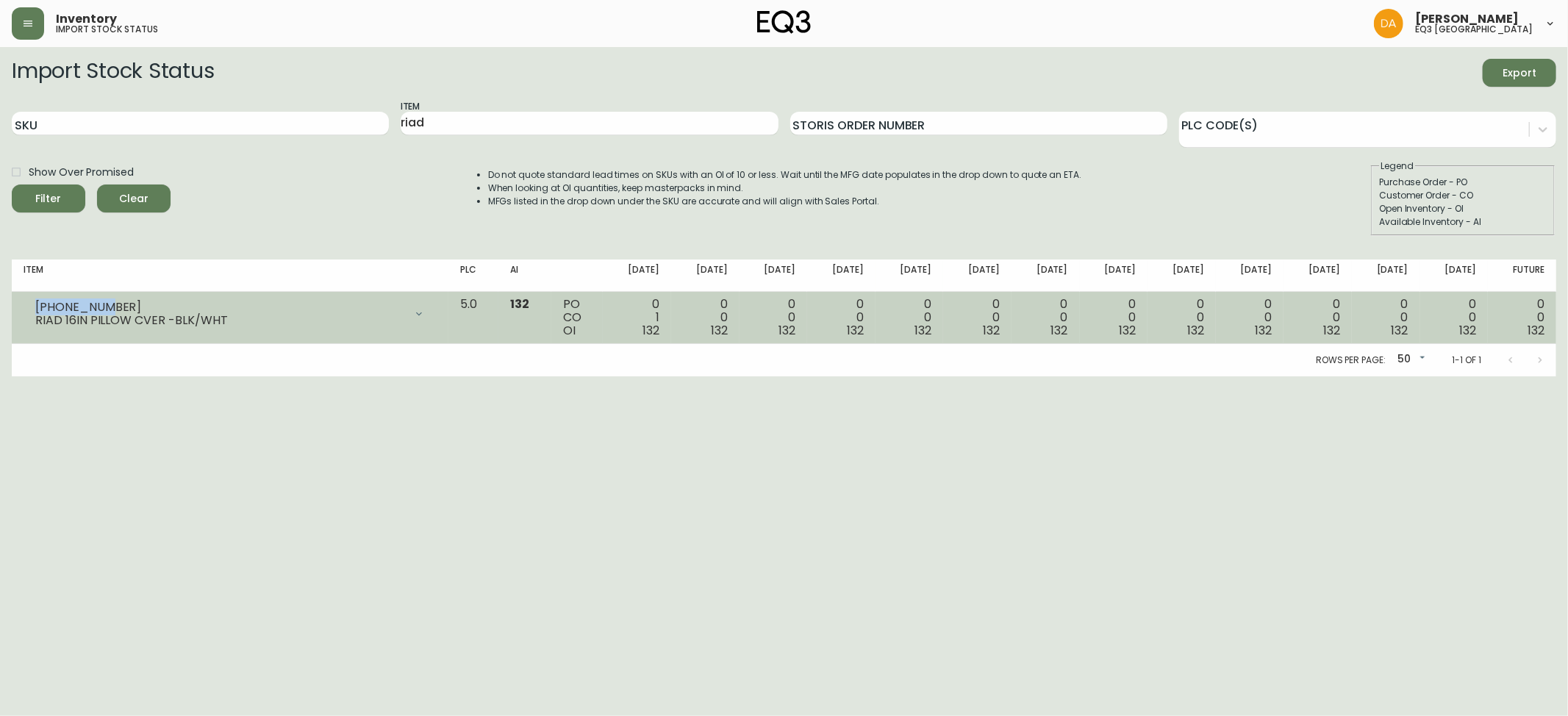
drag, startPoint x: 101, startPoint y: 303, endPoint x: 31, endPoint y: 297, distance: 70.3
click at [31, 298] on div "[PHONE_NUMBER] RIAD 16IN PILLOW CVER -BLK/WHT" at bounding box center [230, 314] width 413 height 33
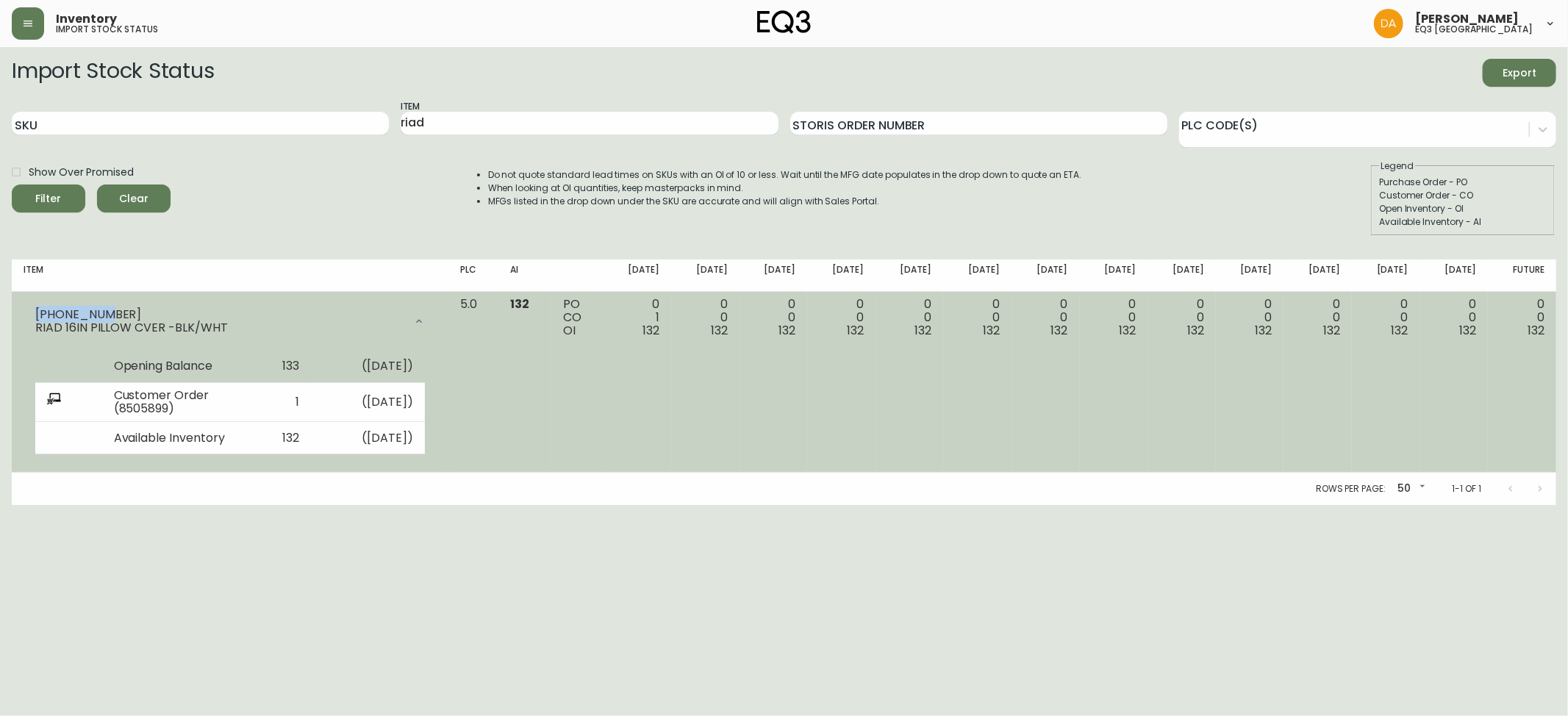
copy div "[PHONE_NUMBER]"
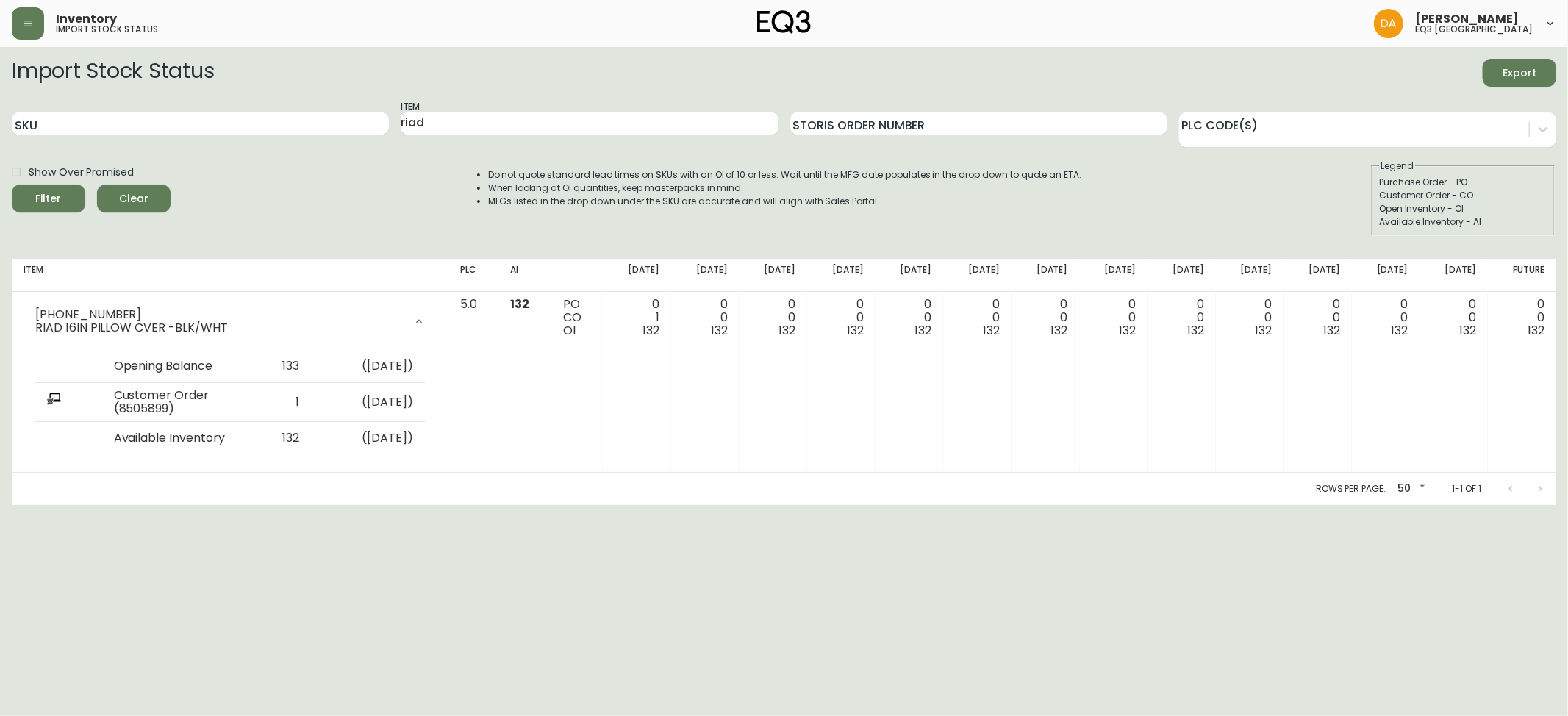
click at [221, 198] on div "Show Over Promised Filter Clear Do not quote standard lead times on SKUs with a…" at bounding box center [784, 197] width 1544 height 76
click at [227, 205] on div "Show Over Promised Filter Clear Do not quote standard lead times on SKUs with a…" at bounding box center [784, 197] width 1544 height 76
drag, startPoint x: 413, startPoint y: 131, endPoint x: 257, endPoint y: 117, distance: 156.6
click at [257, 117] on div "SKU Item riad Storis Order Number PLC Code(s)" at bounding box center [784, 124] width 1544 height 48
click at [12, 185] on button "Filter" at bounding box center [48, 198] width 74 height 28
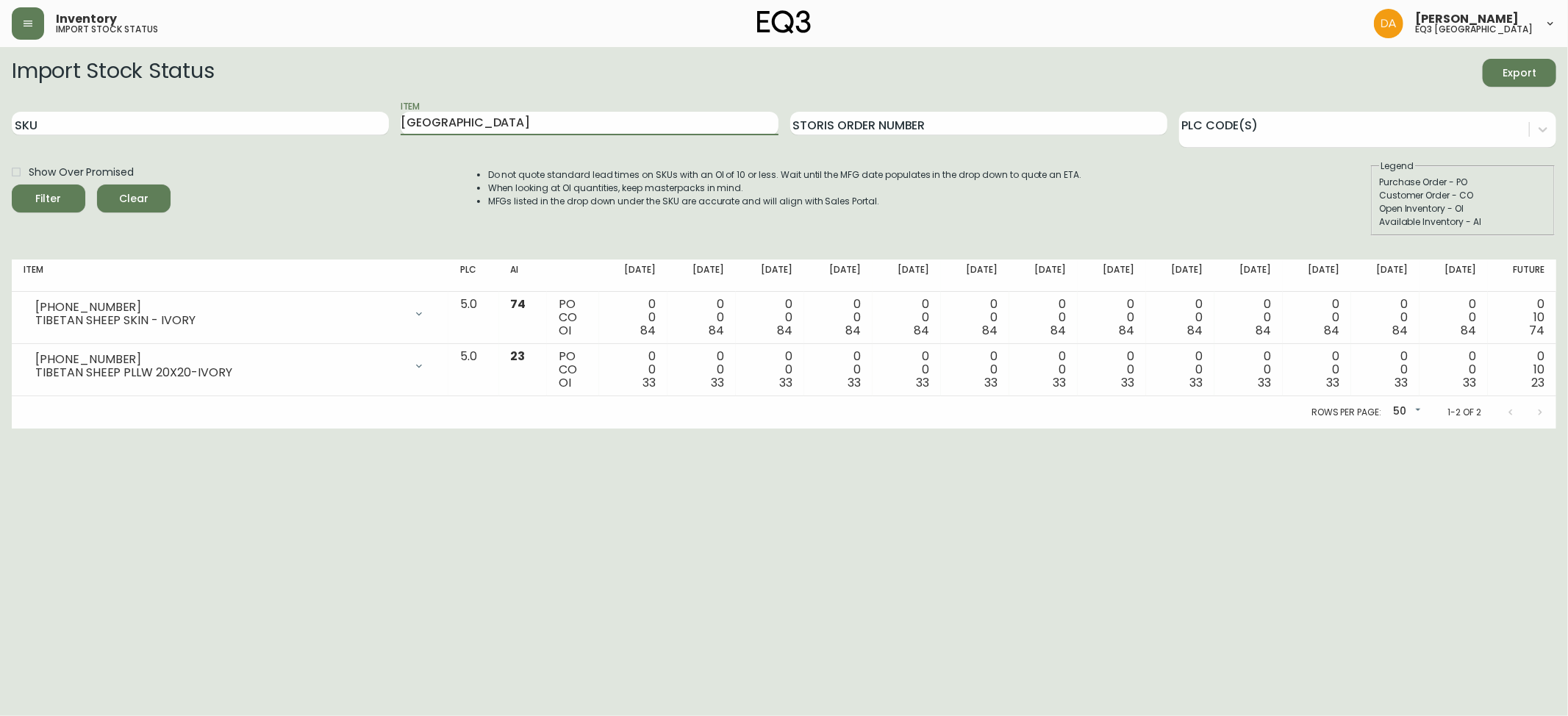
drag, startPoint x: 362, startPoint y: 117, endPoint x: 322, endPoint y: 110, distance: 40.6
click at [322, 110] on div "SKU Item tibet Storis Order Number PLC Code(s)" at bounding box center [784, 124] width 1544 height 48
type input "rest"
click at [12, 185] on button "Filter" at bounding box center [48, 198] width 74 height 28
